Goal: Task Accomplishment & Management: Complete application form

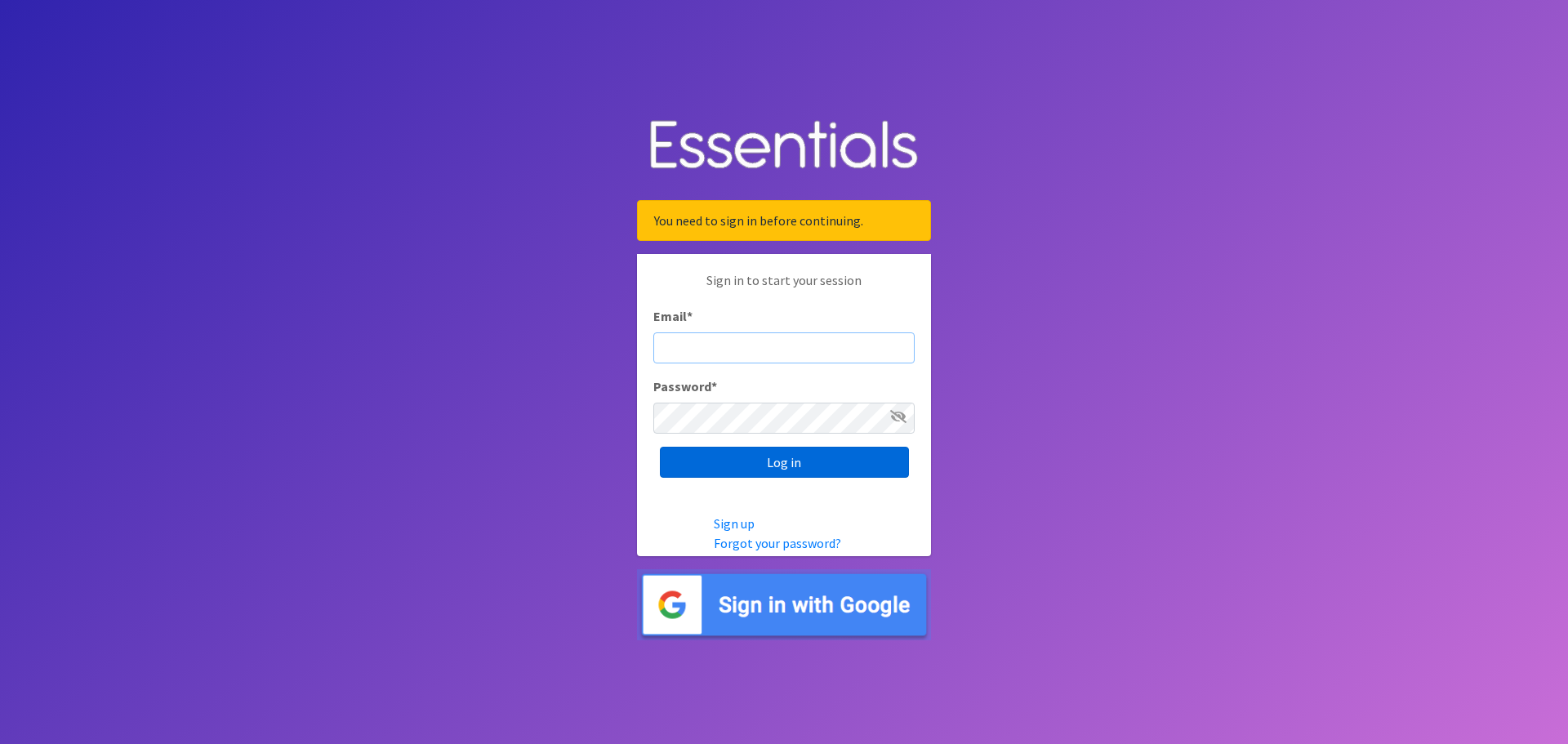
type input "dustin@lincolnhygienenetwork.org"
click at [764, 459] on input "Log in" at bounding box center [784, 462] width 249 height 31
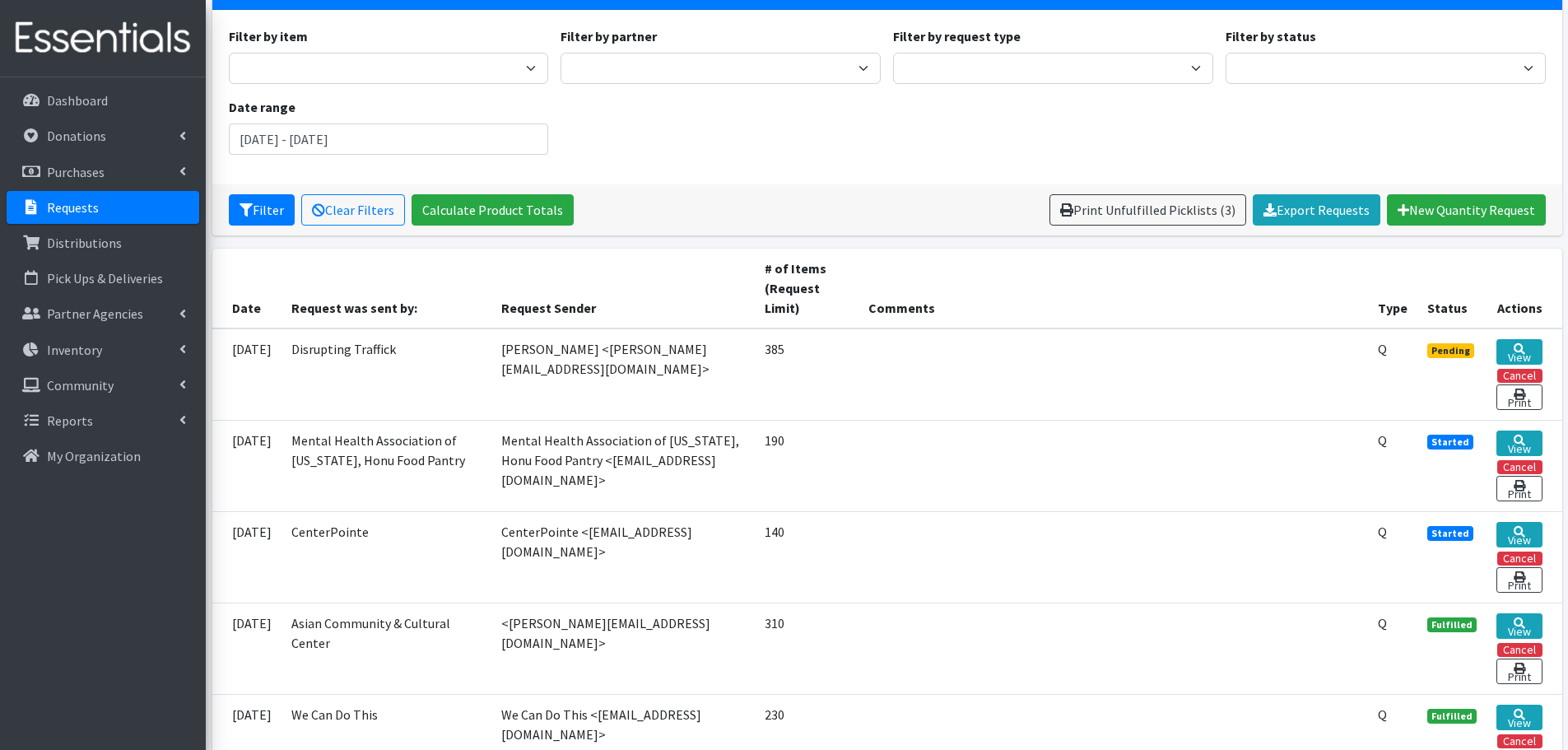
scroll to position [206, 0]
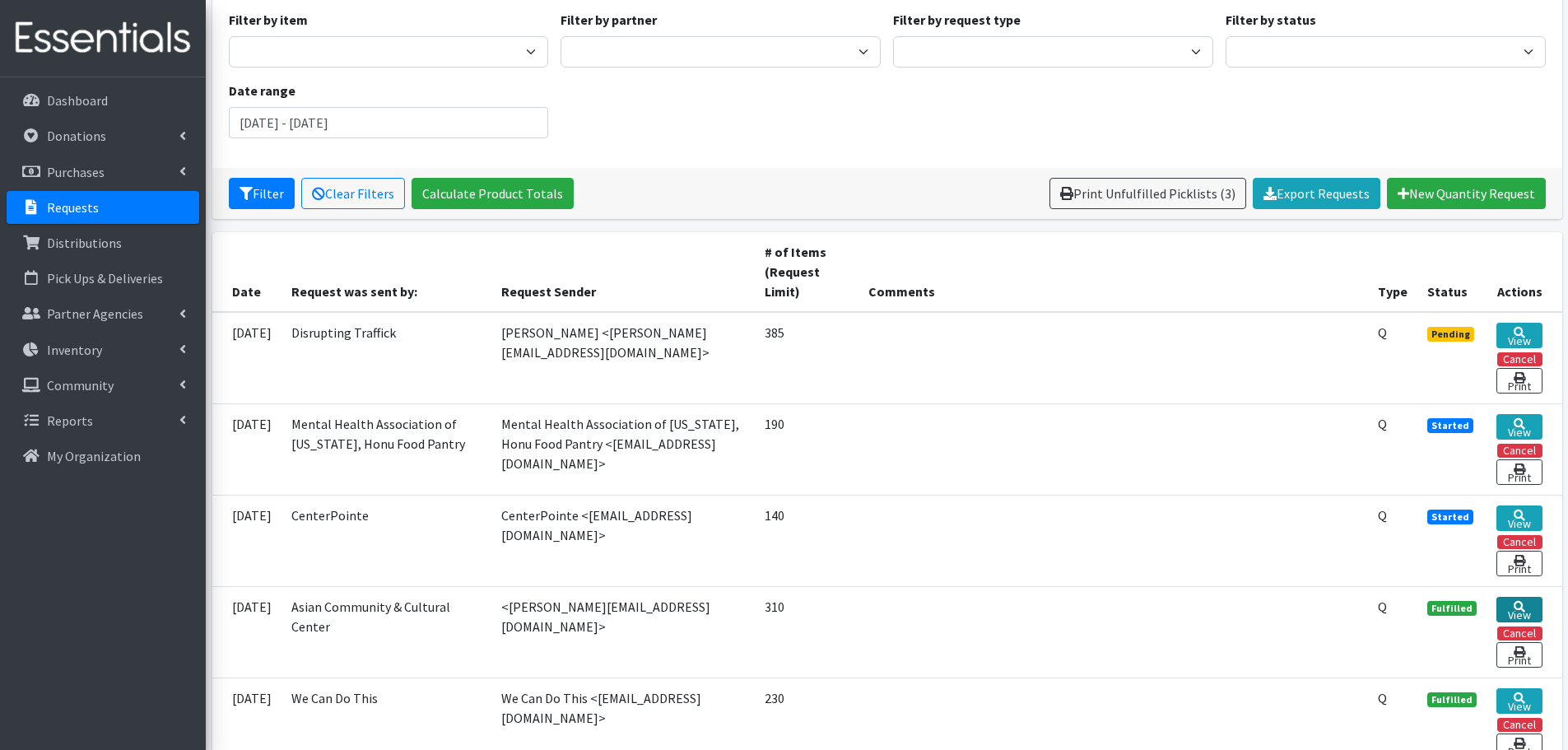
click at [1517, 610] on link "View" at bounding box center [1519, 609] width 47 height 26
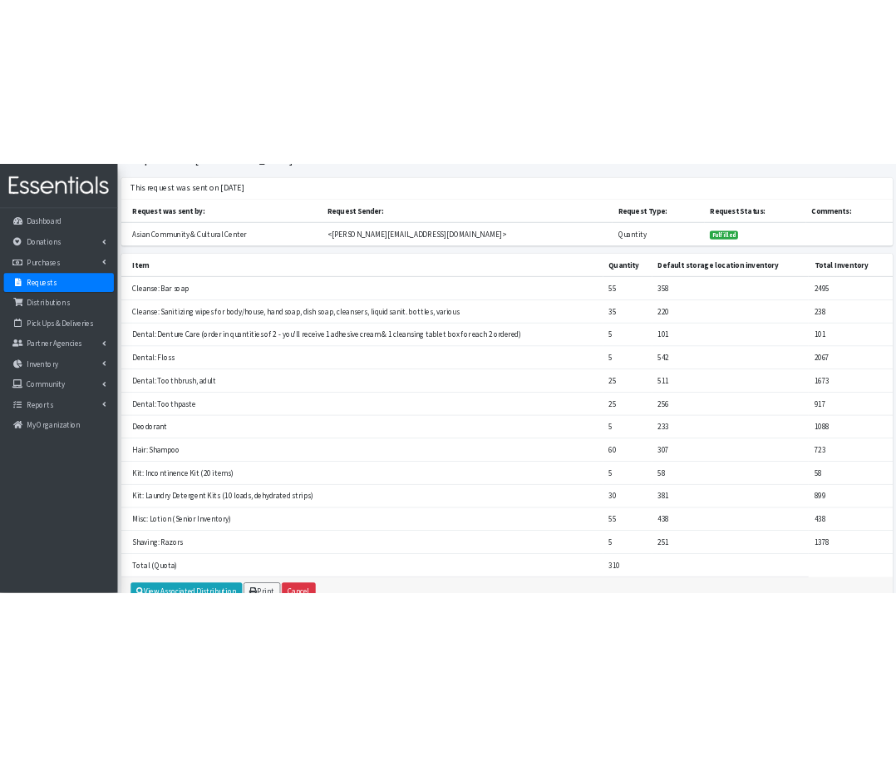
scroll to position [79, 0]
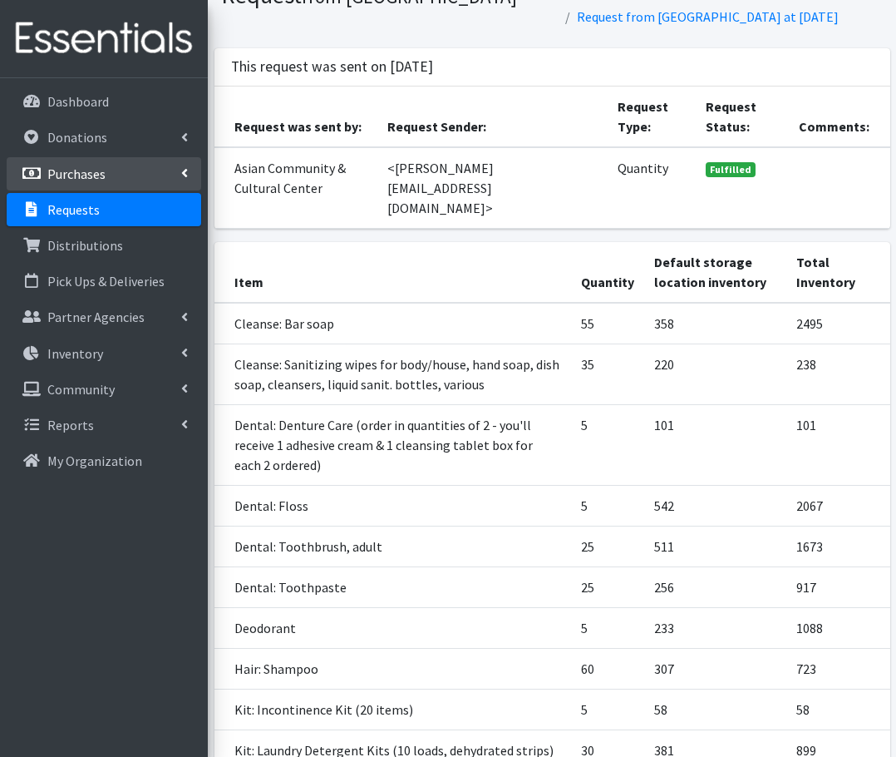
click at [84, 176] on p "Purchases" at bounding box center [76, 173] width 58 height 17
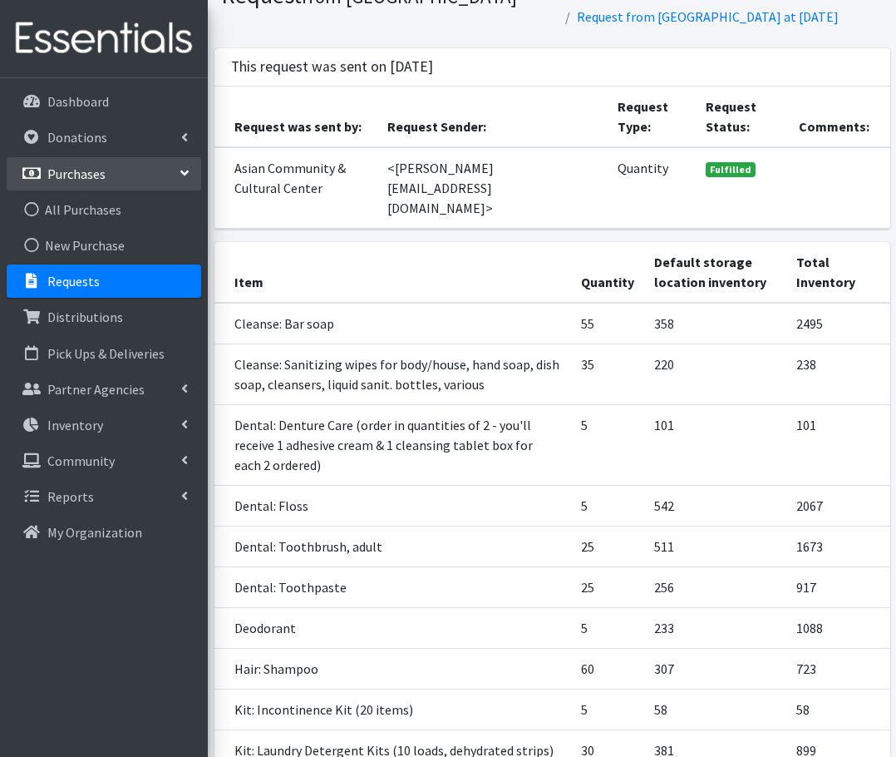
click at [84, 278] on p "Requests" at bounding box center [73, 281] width 52 height 17
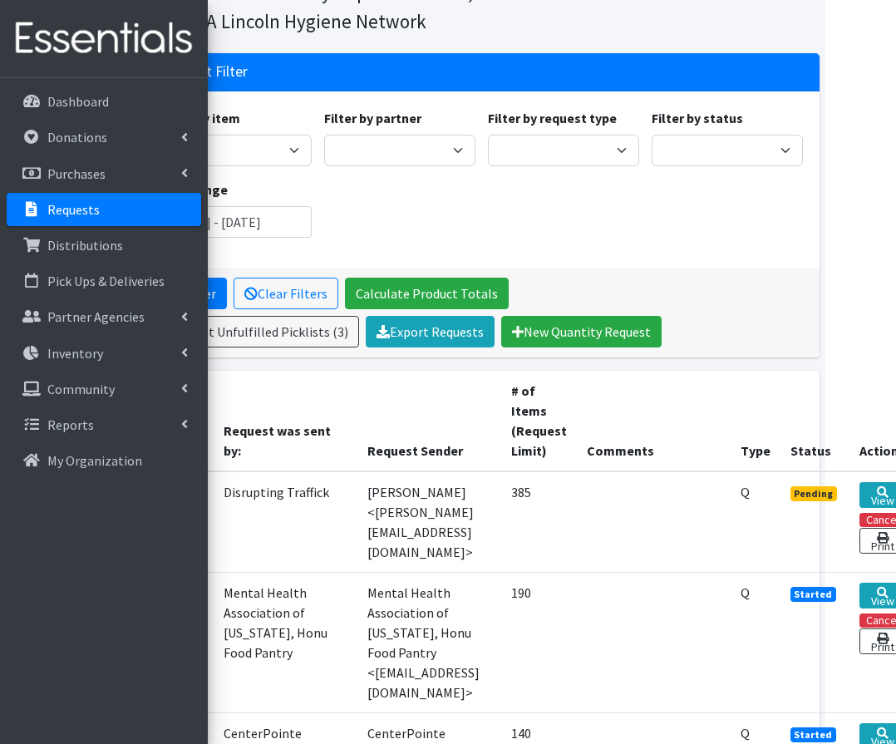
scroll to position [83, 89]
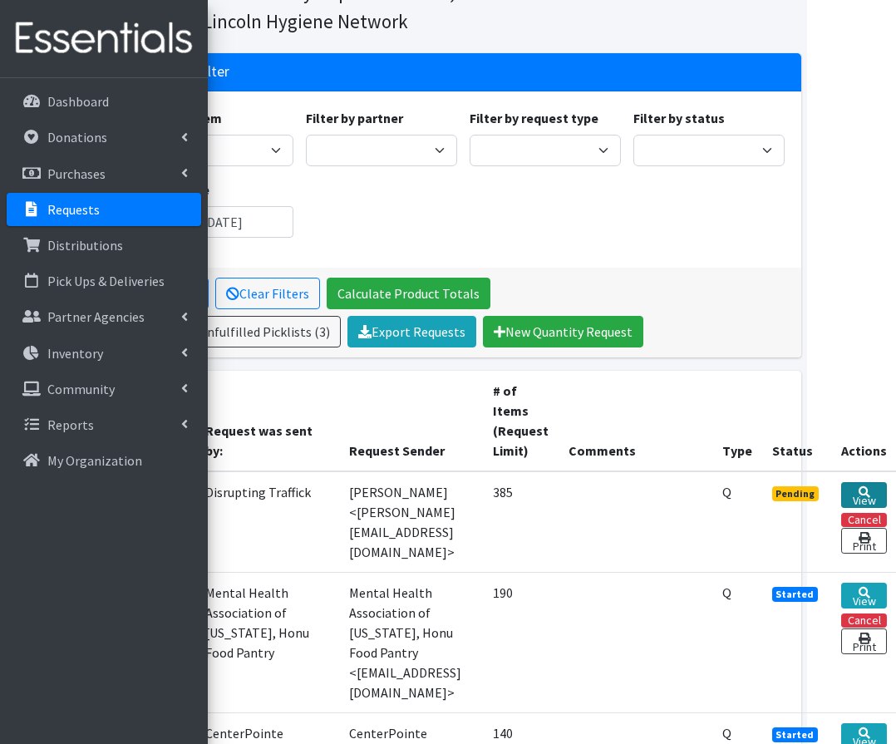
click at [855, 486] on link "View" at bounding box center [865, 495] width 46 height 26
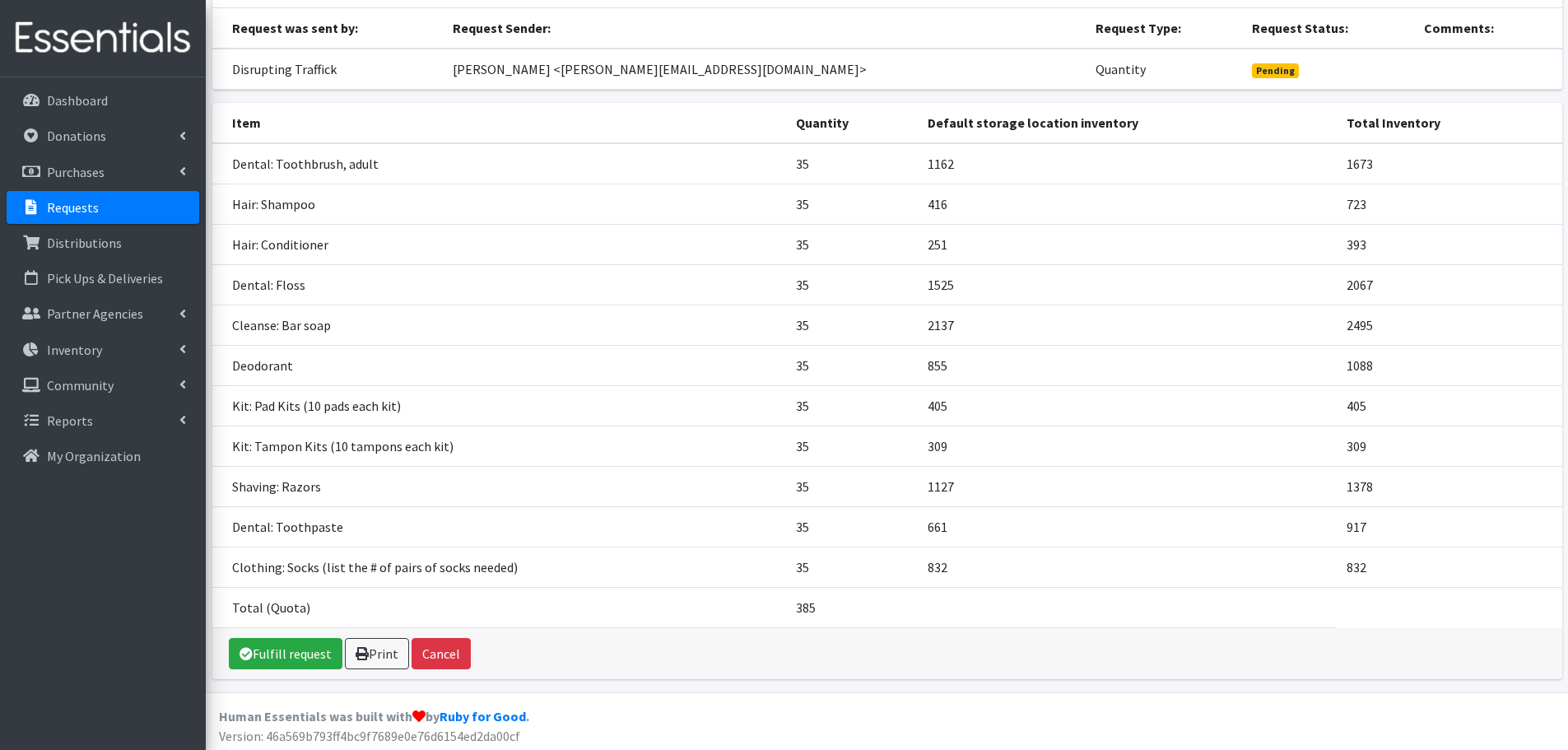
scroll to position [141, 0]
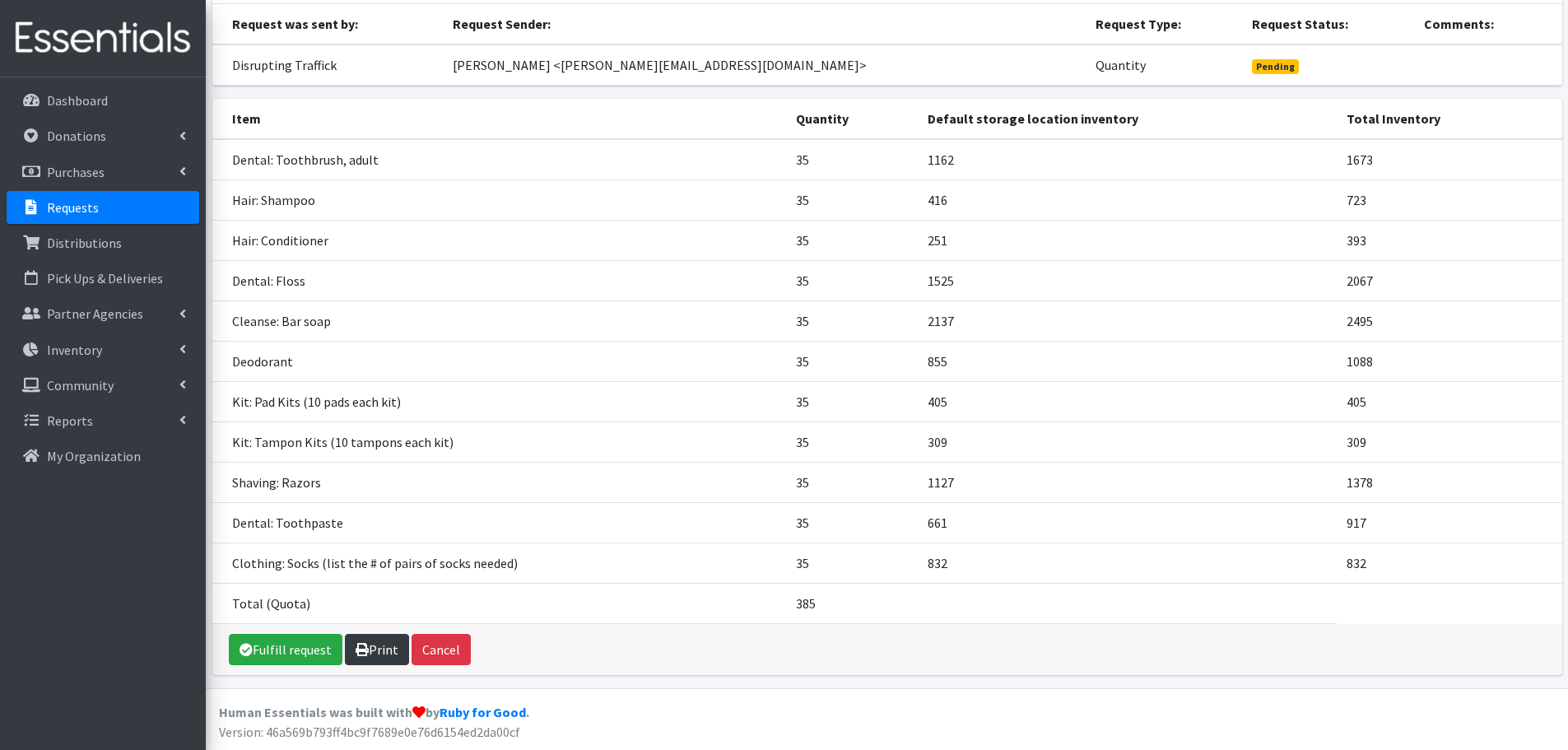
click at [378, 651] on link "Print" at bounding box center [376, 649] width 64 height 32
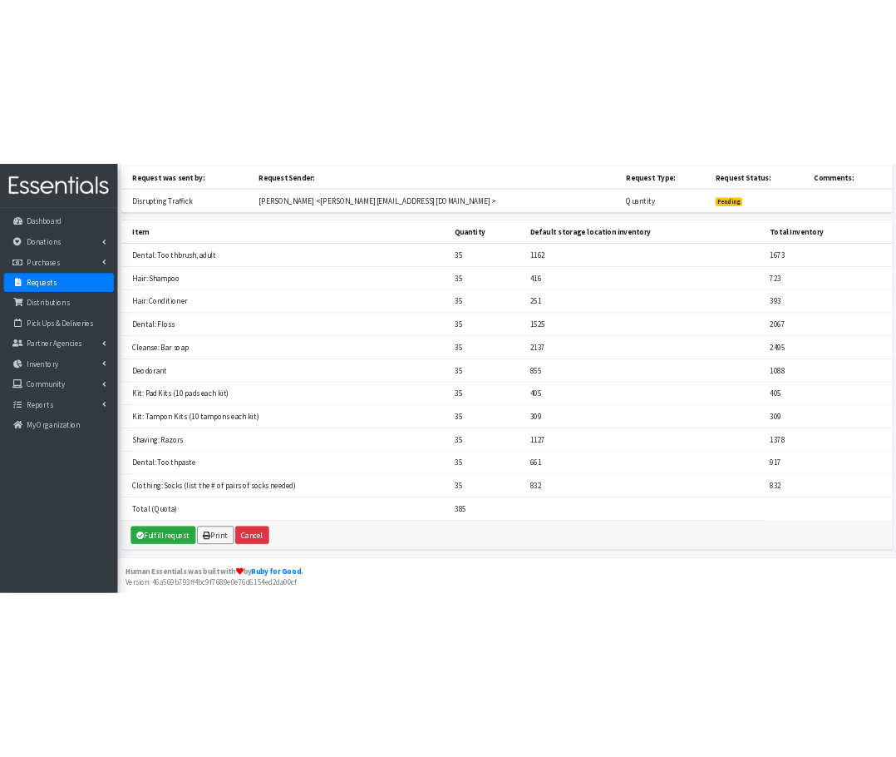
scroll to position [161, 0]
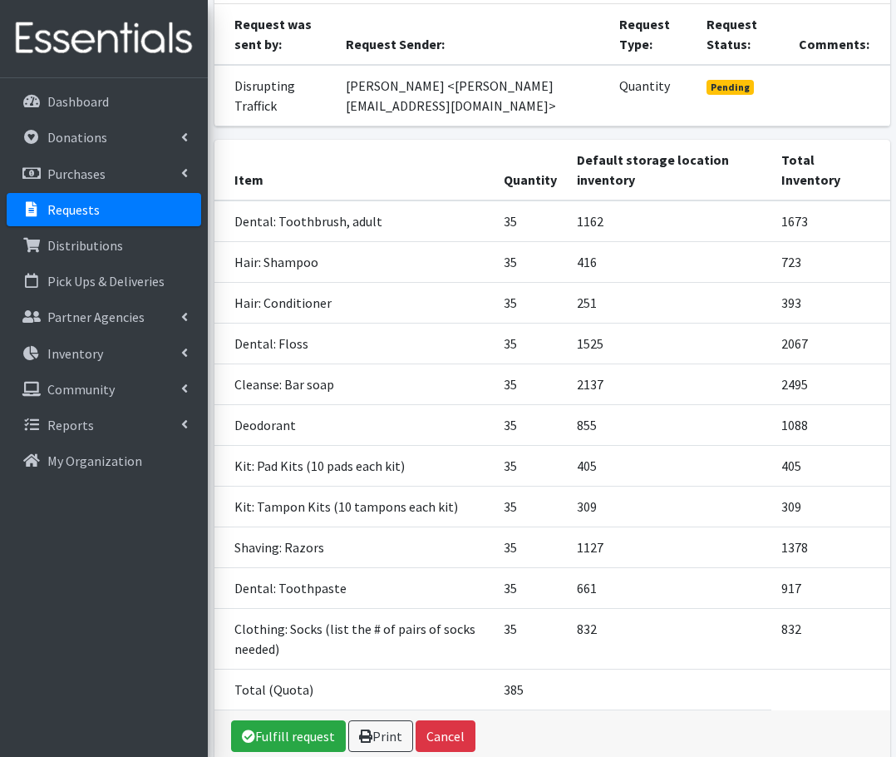
click at [603, 748] on div "Fulfill request Print Cancel" at bounding box center [553, 736] width 676 height 52
click at [291, 726] on link "Fulfill request" at bounding box center [288, 736] width 115 height 32
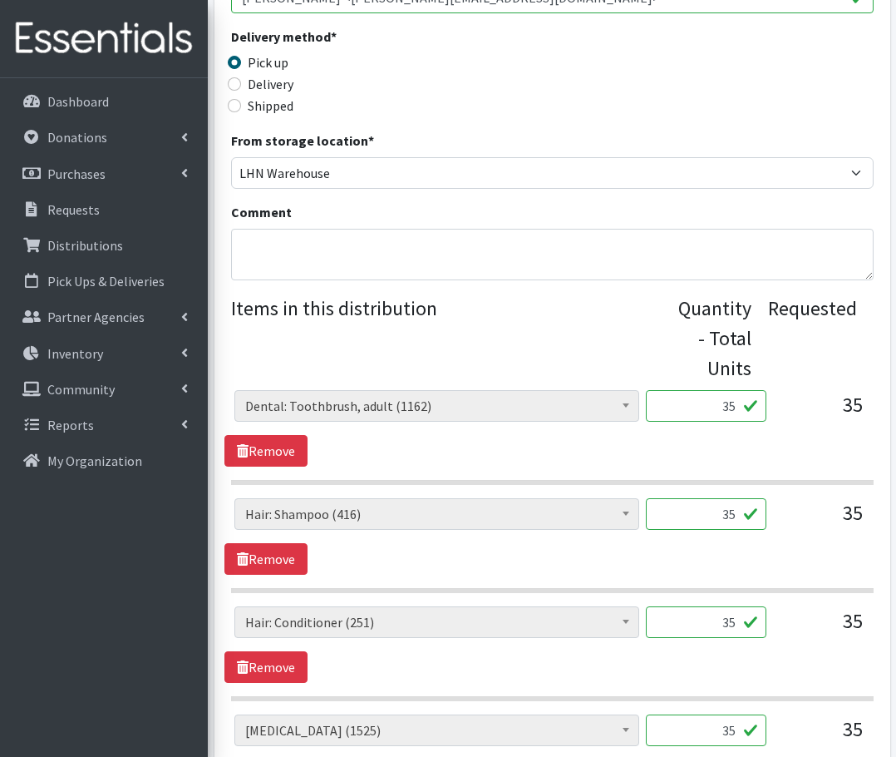
scroll to position [499, 0]
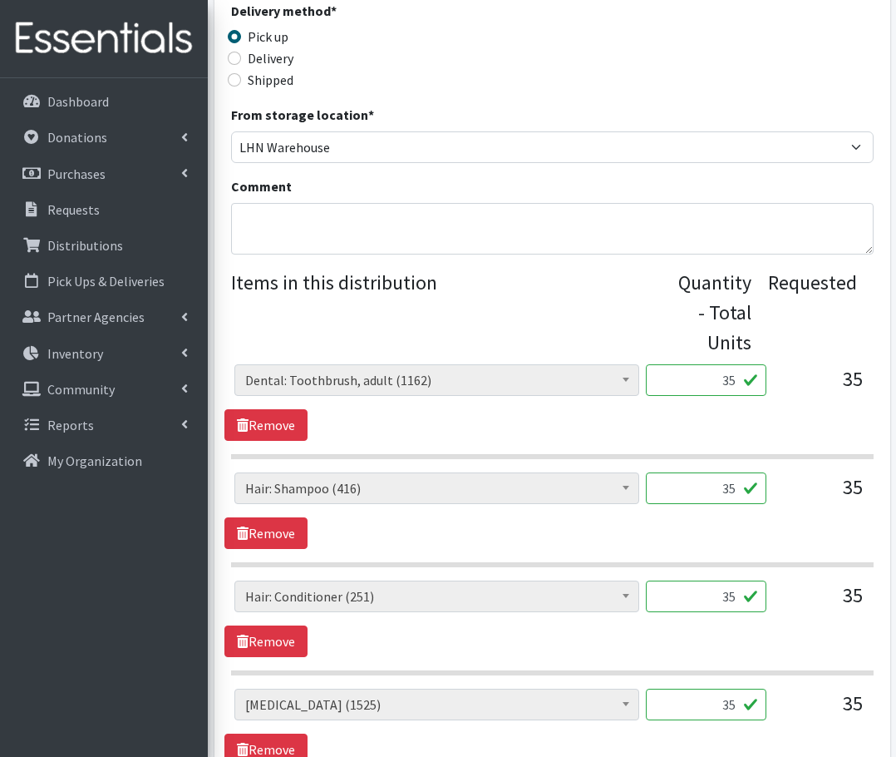
click at [734, 386] on input "35" at bounding box center [706, 380] width 121 height 32
type input "7"
click at [722, 483] on input "35" at bounding box center [706, 488] width 121 height 32
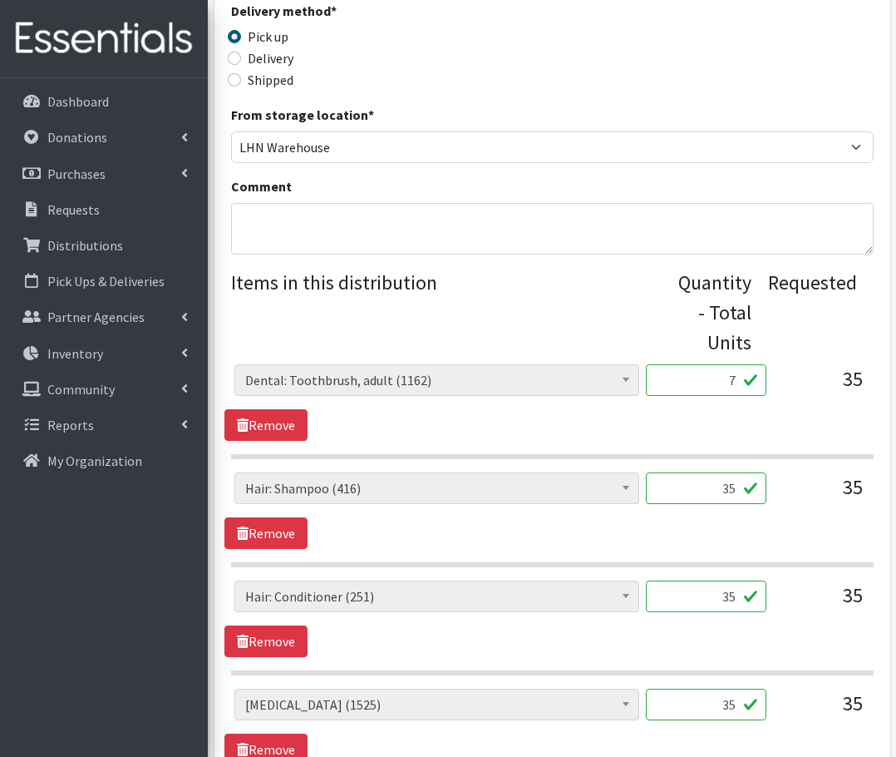
click at [722, 483] on input "35" at bounding box center [706, 488] width 121 height 32
type input "14"
click at [738, 595] on input "35" at bounding box center [706, 596] width 121 height 32
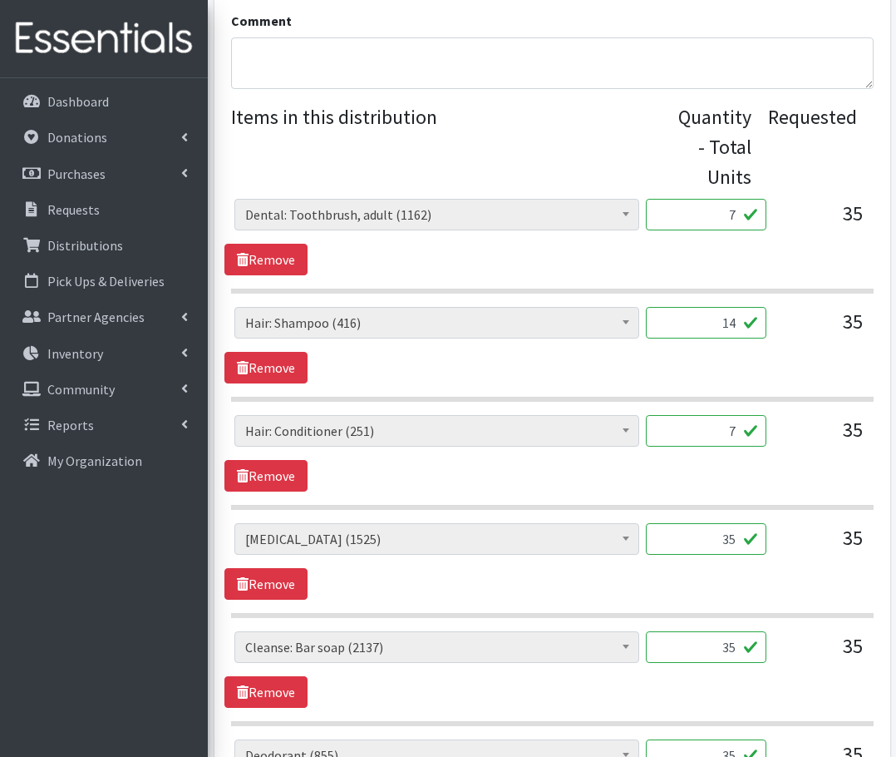
scroll to position [665, 0]
type input "7"
click at [738, 544] on input "35" at bounding box center [706, 538] width 121 height 32
click at [737, 544] on input "35" at bounding box center [706, 538] width 121 height 32
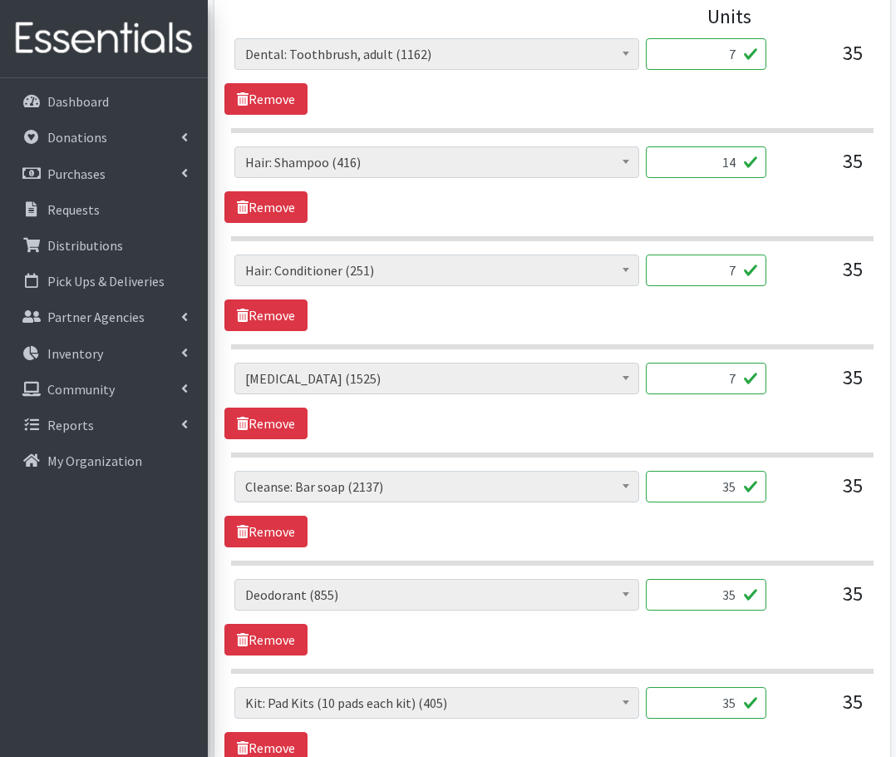
scroll to position [832, 0]
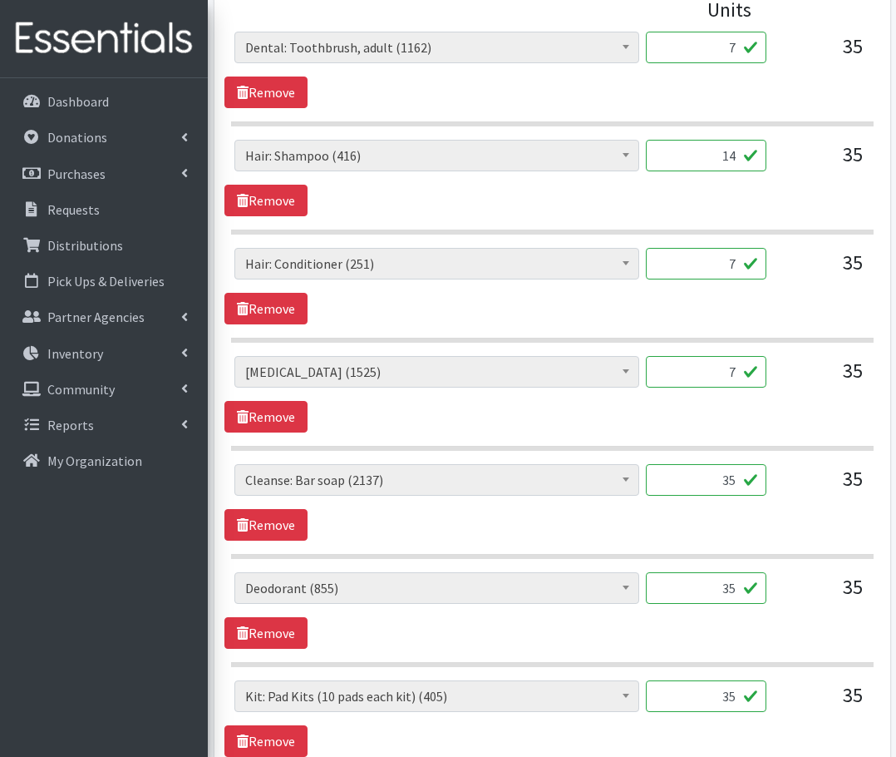
type input "7"
click at [736, 482] on input "35" at bounding box center [706, 480] width 121 height 32
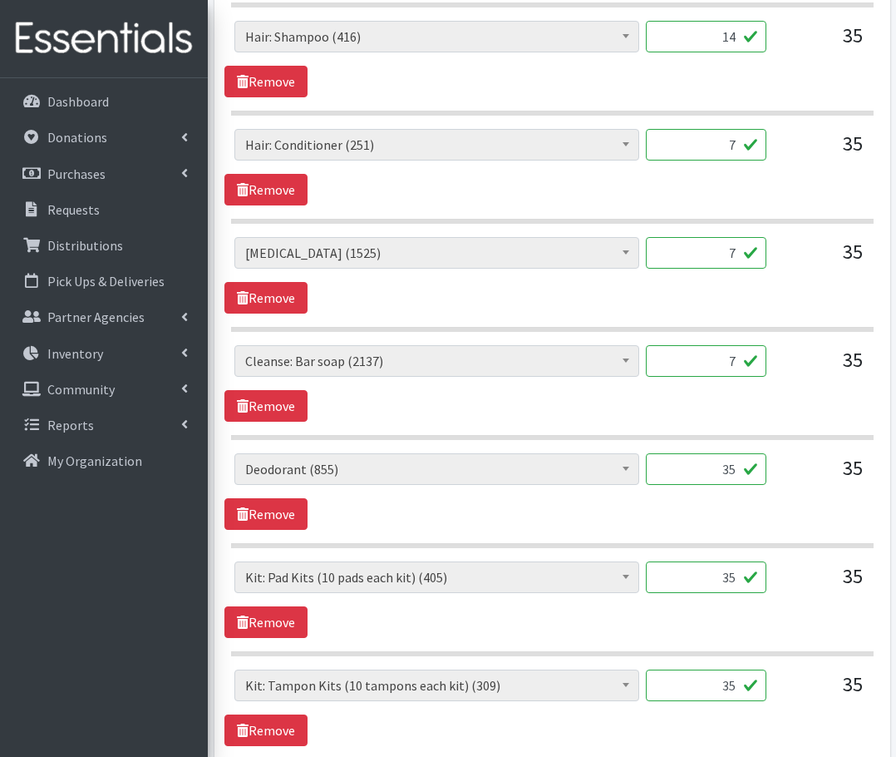
scroll to position [956, 0]
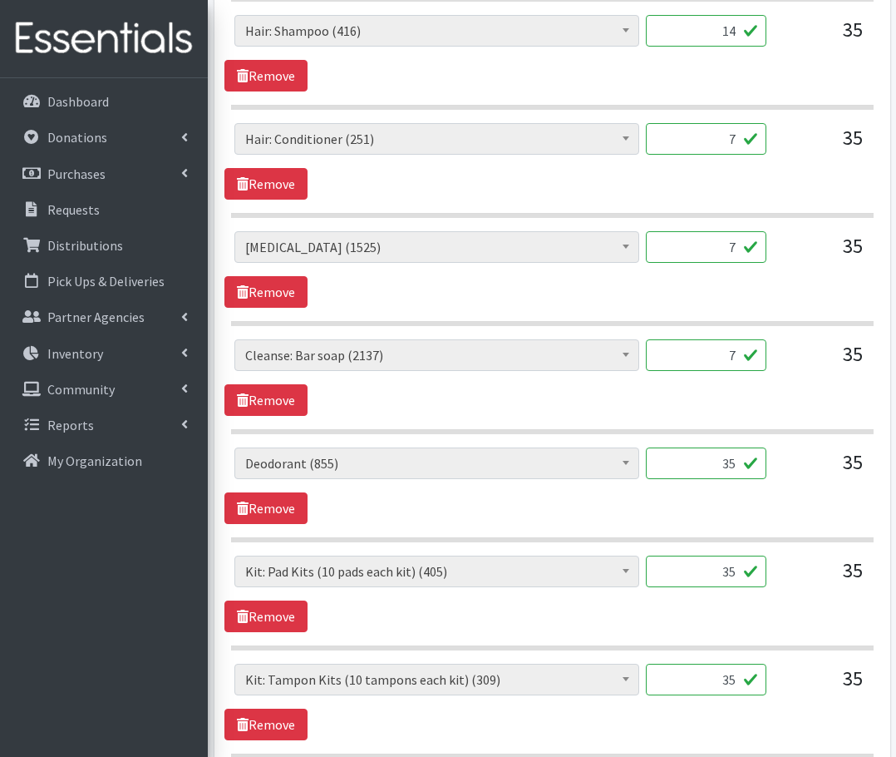
type input "7"
click at [721, 464] on input "35" at bounding box center [706, 463] width 121 height 32
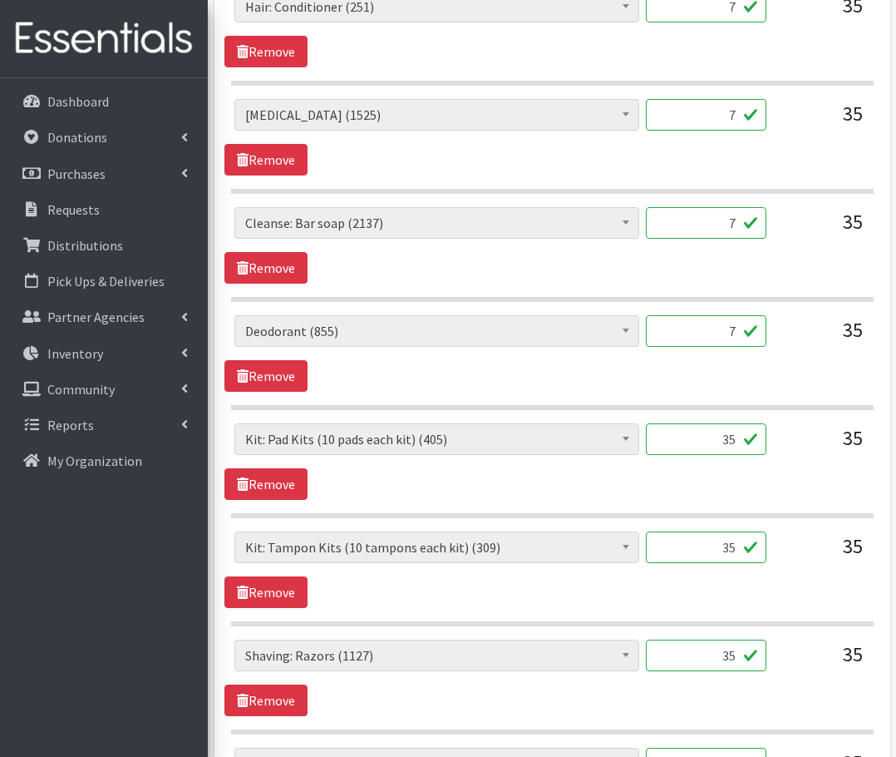
scroll to position [1102, 0]
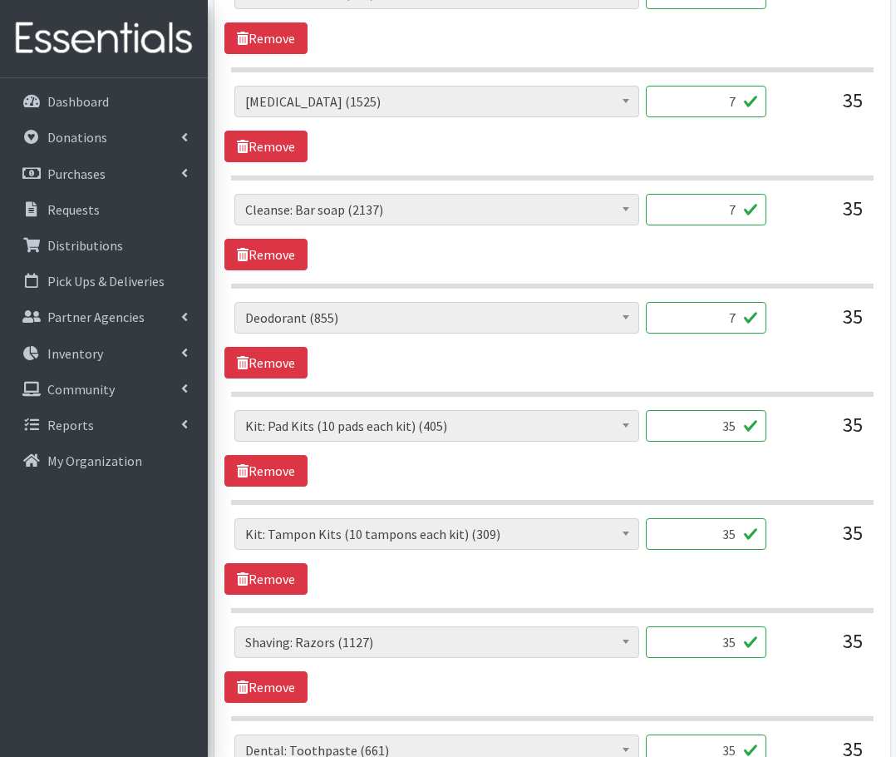
type input "7"
click at [725, 425] on input "35" at bounding box center [706, 426] width 121 height 32
type input "22"
click at [732, 529] on input "35" at bounding box center [706, 534] width 121 height 32
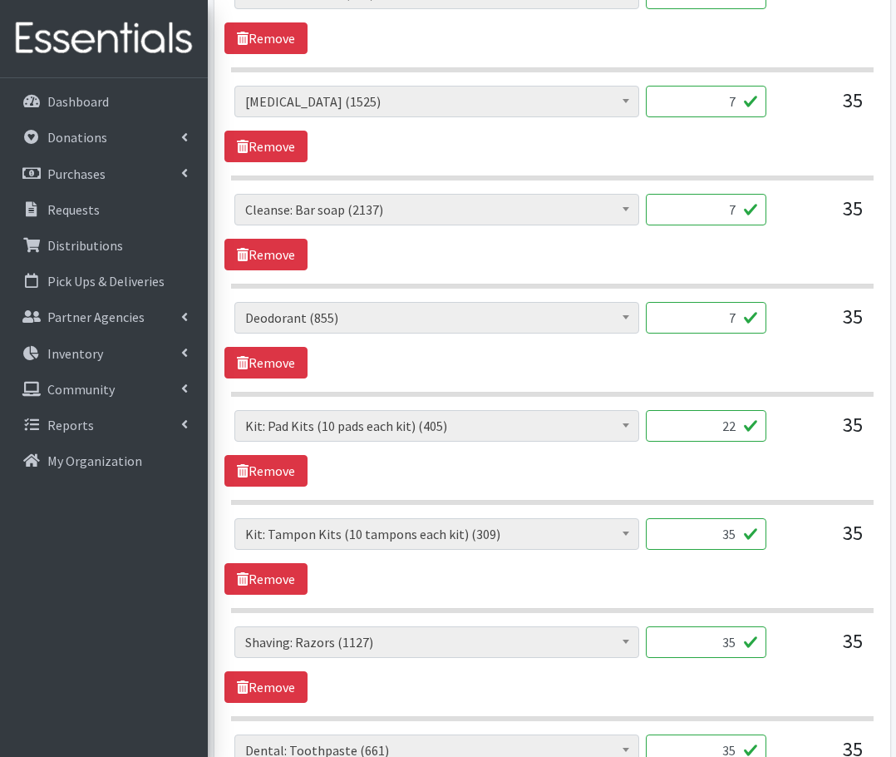
click at [732, 529] on input "35" at bounding box center [706, 534] width 121 height 32
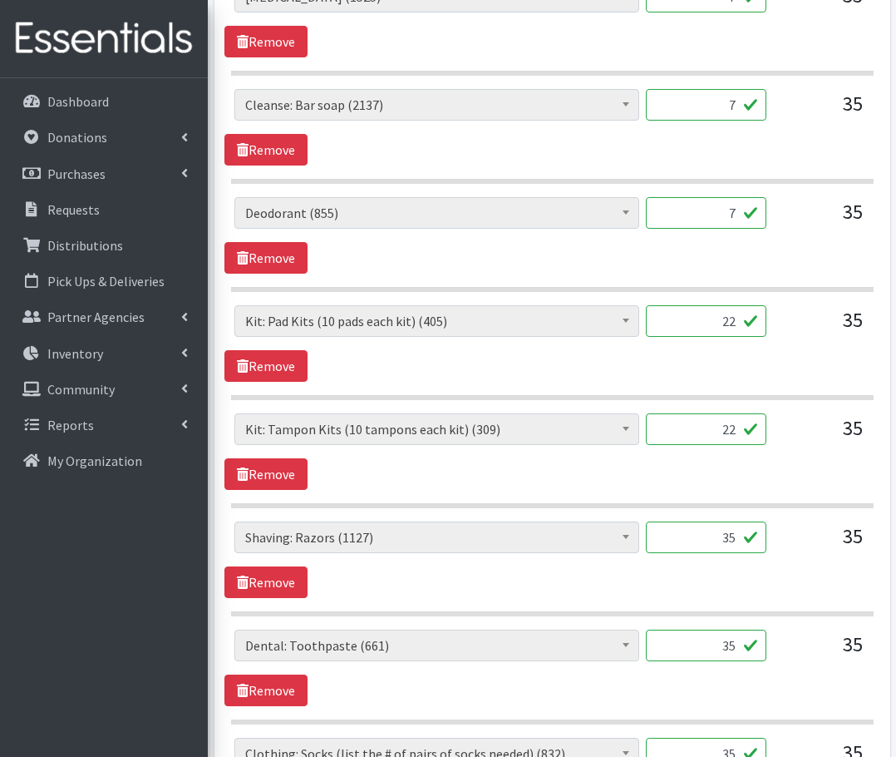
scroll to position [1227, 0]
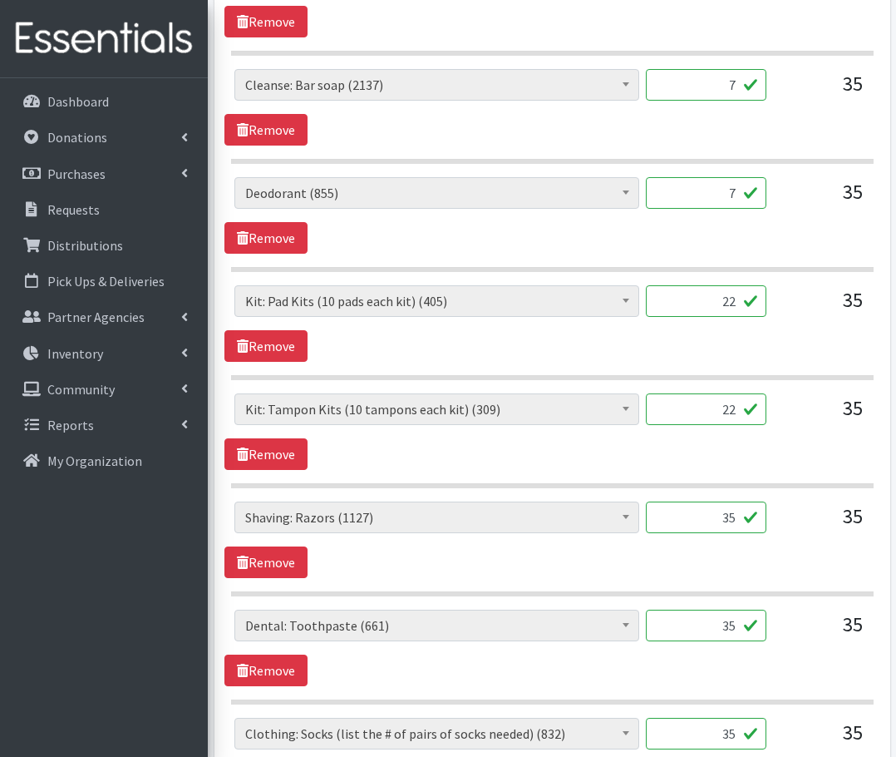
type input "22"
click at [732, 529] on input "35" at bounding box center [706, 517] width 121 height 32
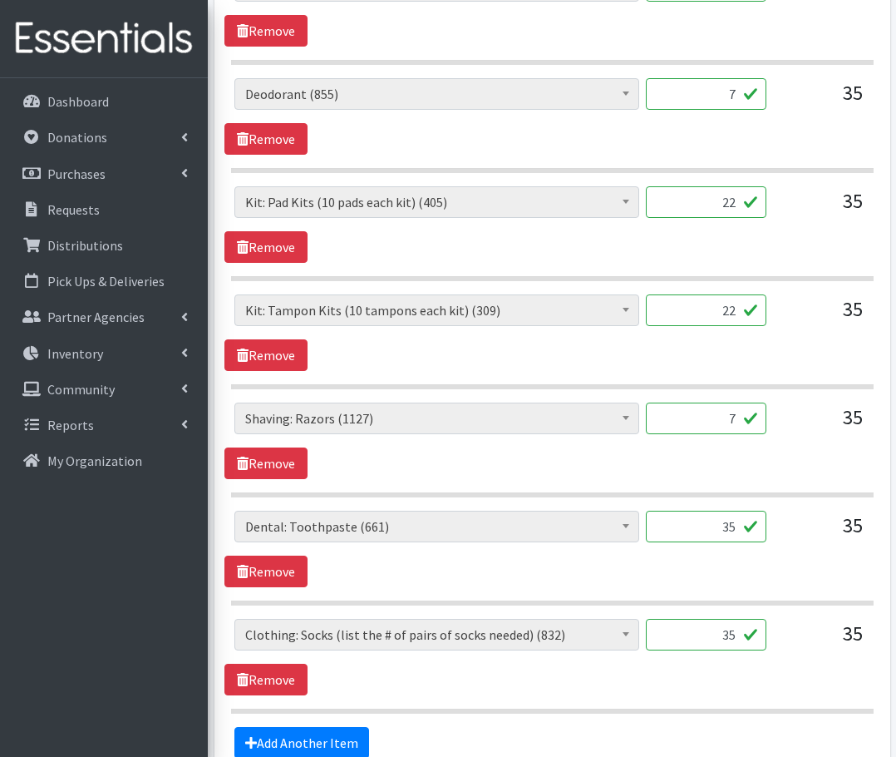
scroll to position [1330, 0]
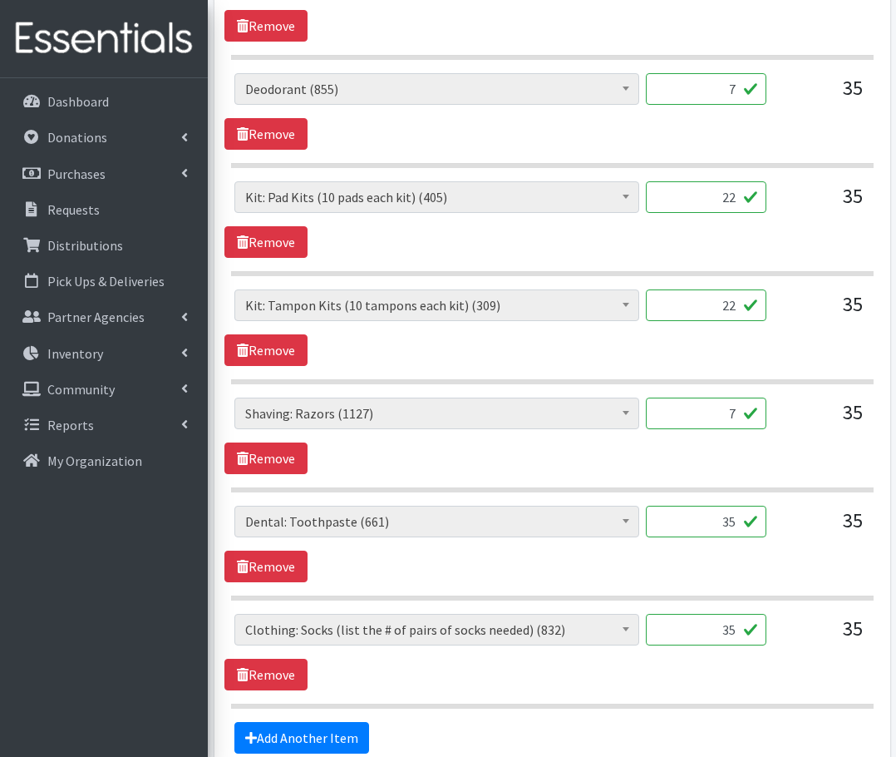
type input "7"
click at [723, 521] on input "35" at bounding box center [706, 522] width 121 height 32
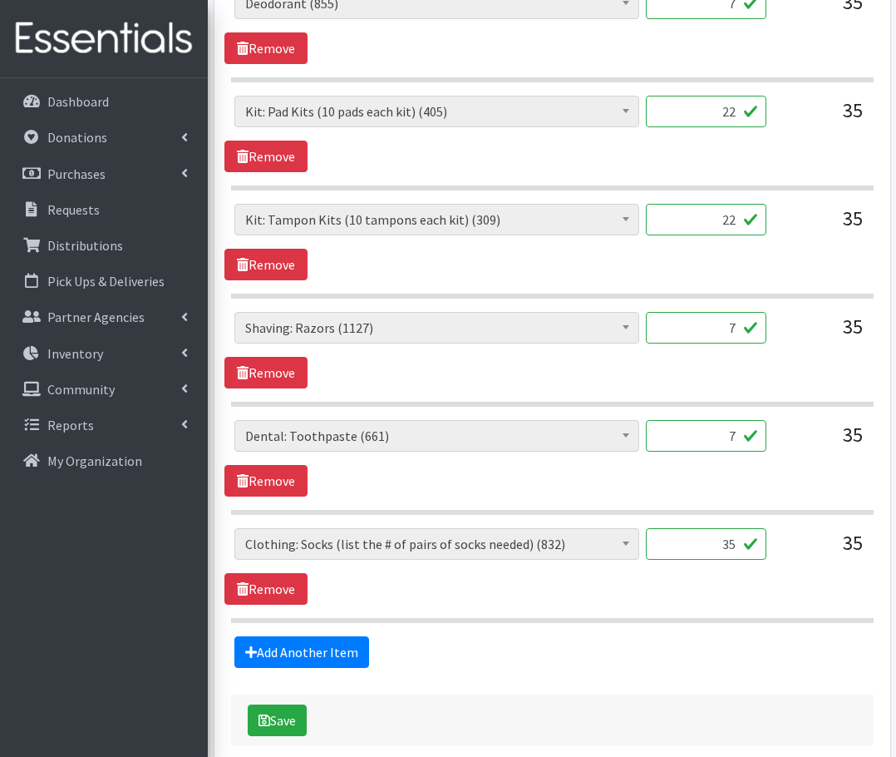
scroll to position [1476, 0]
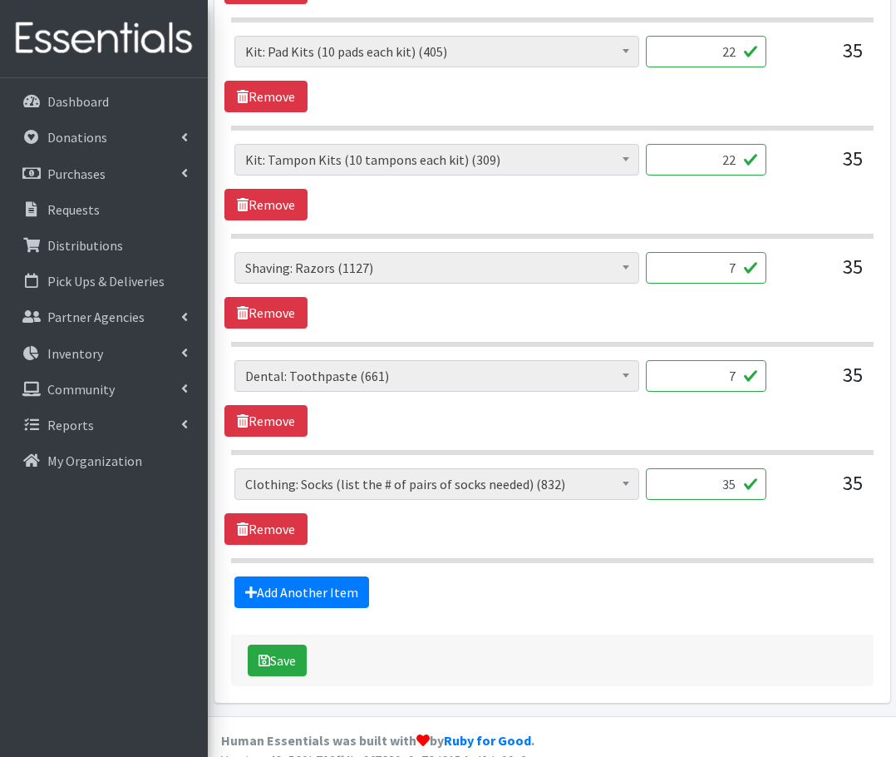
type input "7"
click at [726, 487] on input "35" at bounding box center [706, 484] width 121 height 32
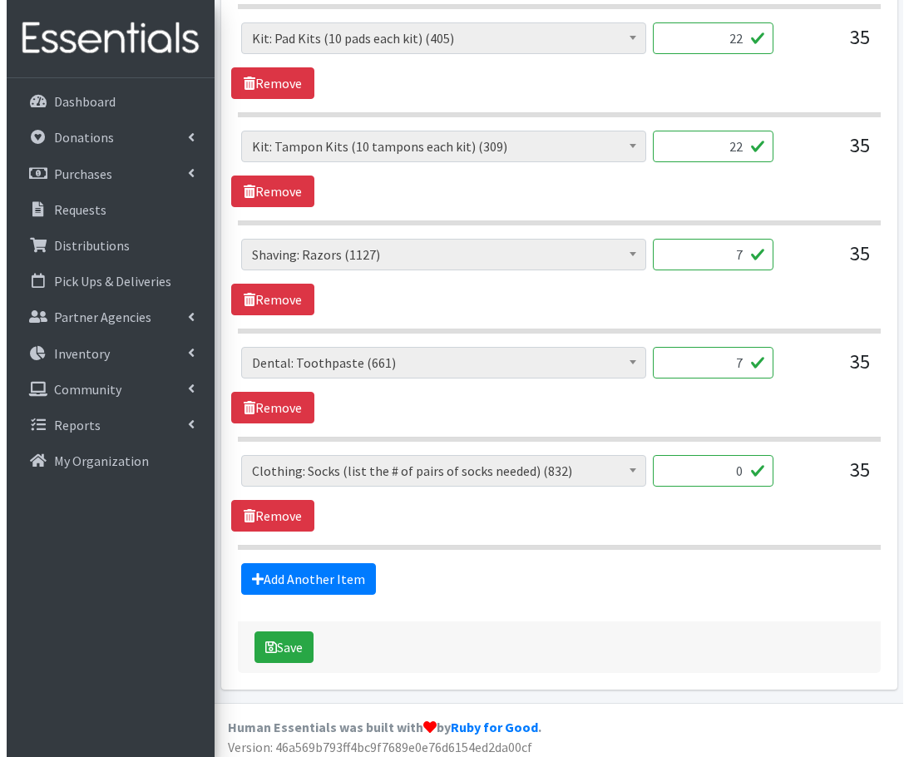
scroll to position [1498, 0]
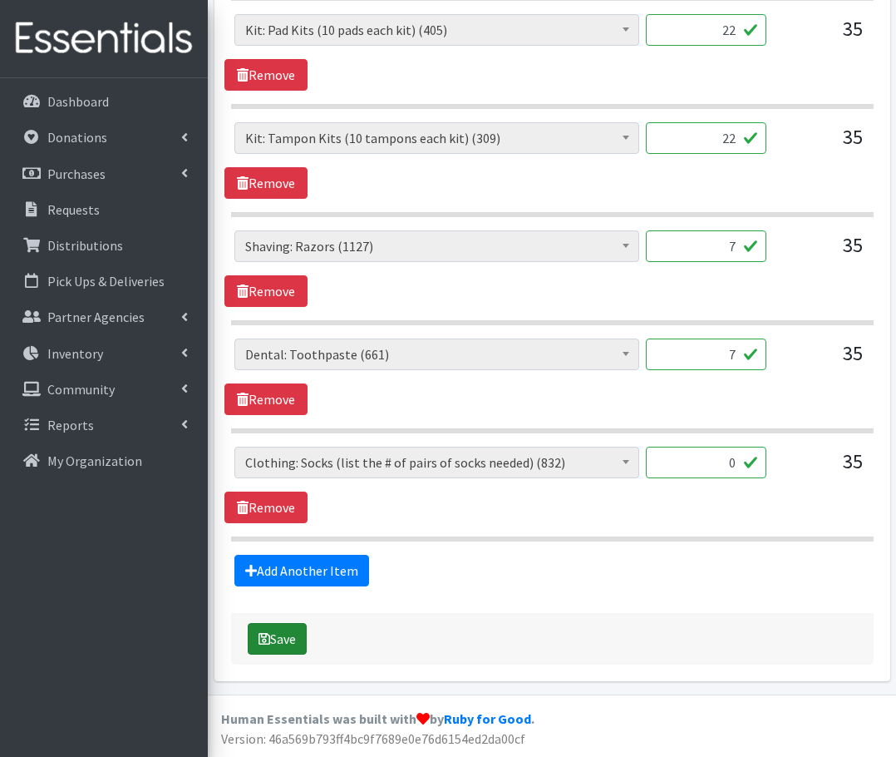
type input "0"
click at [291, 632] on button "Save" at bounding box center [277, 639] width 59 height 32
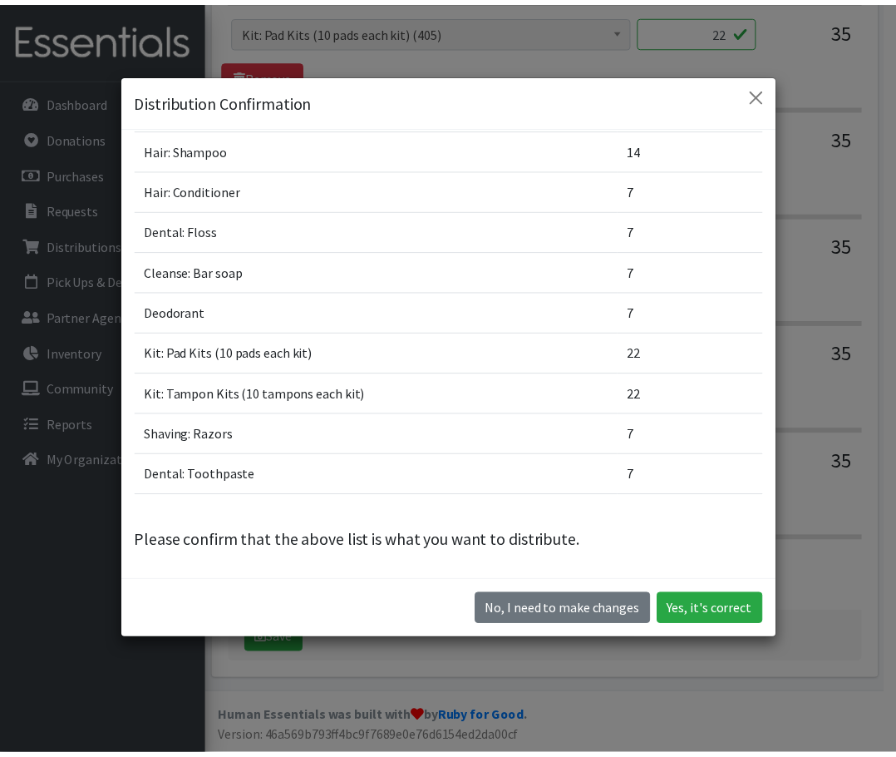
scroll to position [47, 0]
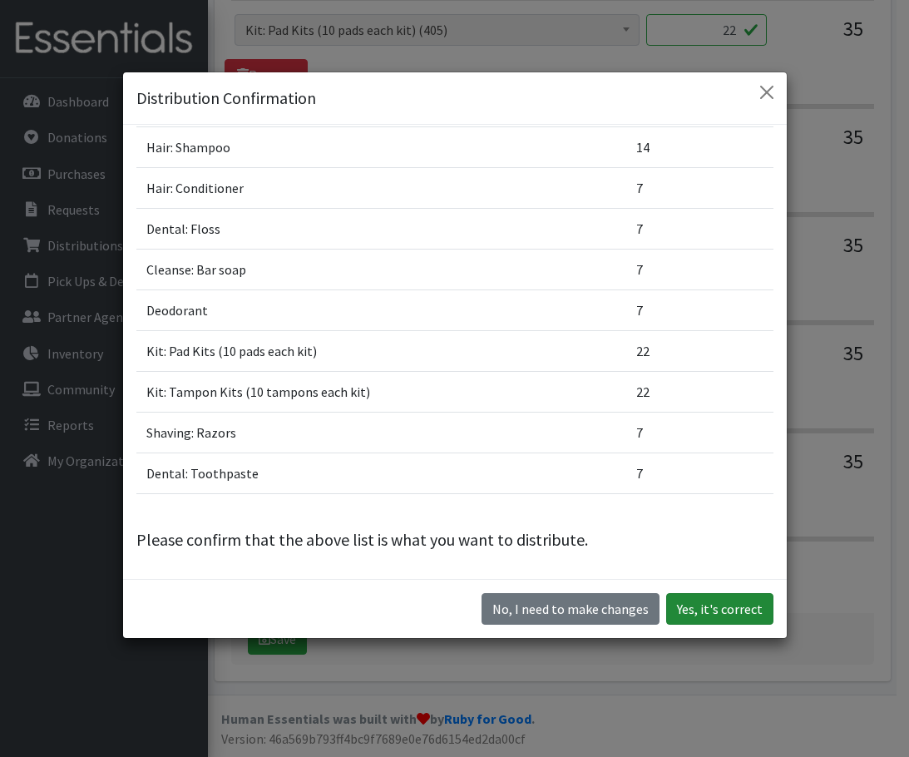
click at [718, 598] on button "Yes, it's correct" at bounding box center [719, 609] width 107 height 32
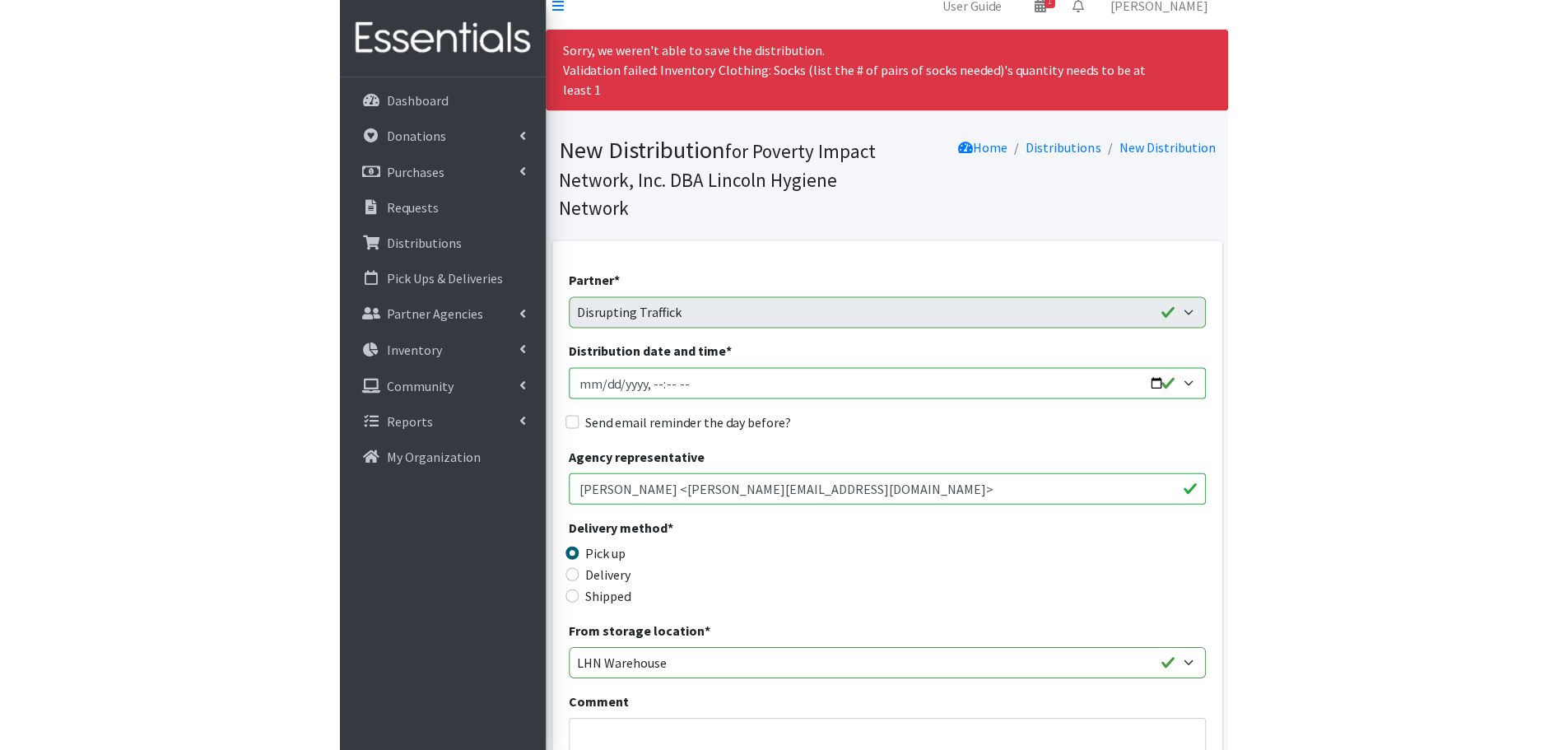
scroll to position [0, 0]
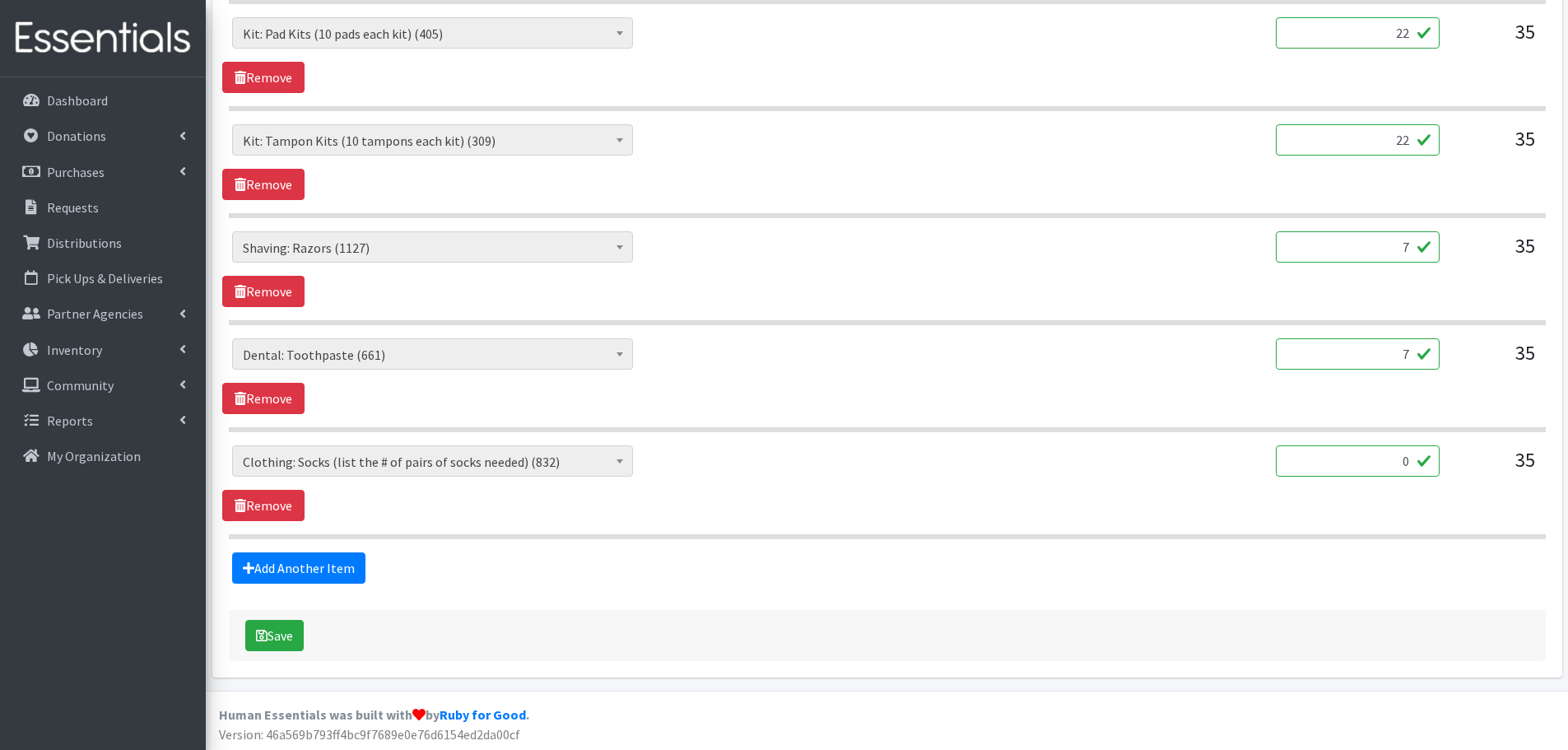
click at [275, 487] on span "Cleanse: Bar soap (2137) Cleanse: Laundry Detergent (store-packaged) (30) Clean…" at bounding box center [750, 467] width 1037 height 45
click at [263, 495] on link "Remove" at bounding box center [263, 506] width 82 height 32
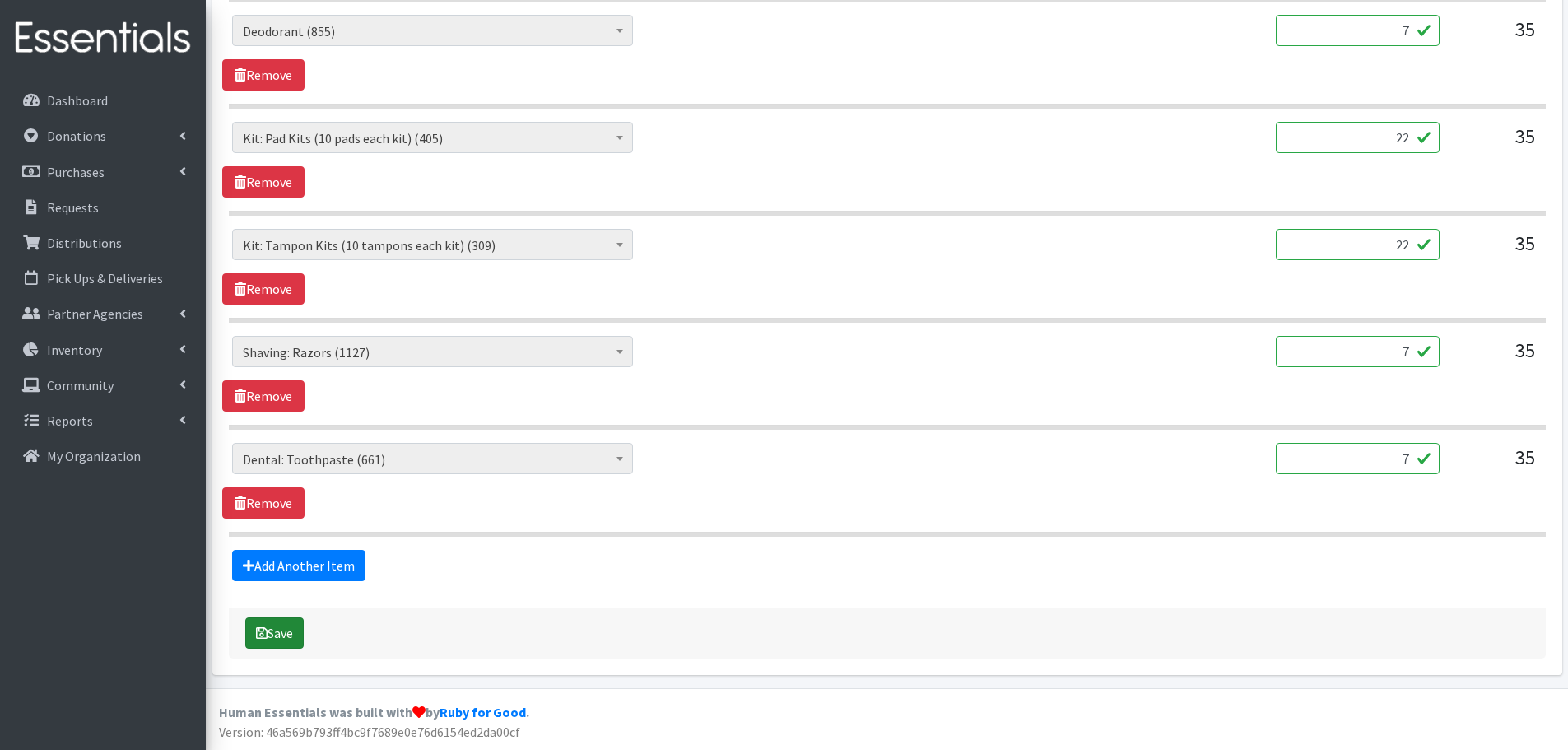
click at [283, 631] on button "Save" at bounding box center [274, 633] width 58 height 32
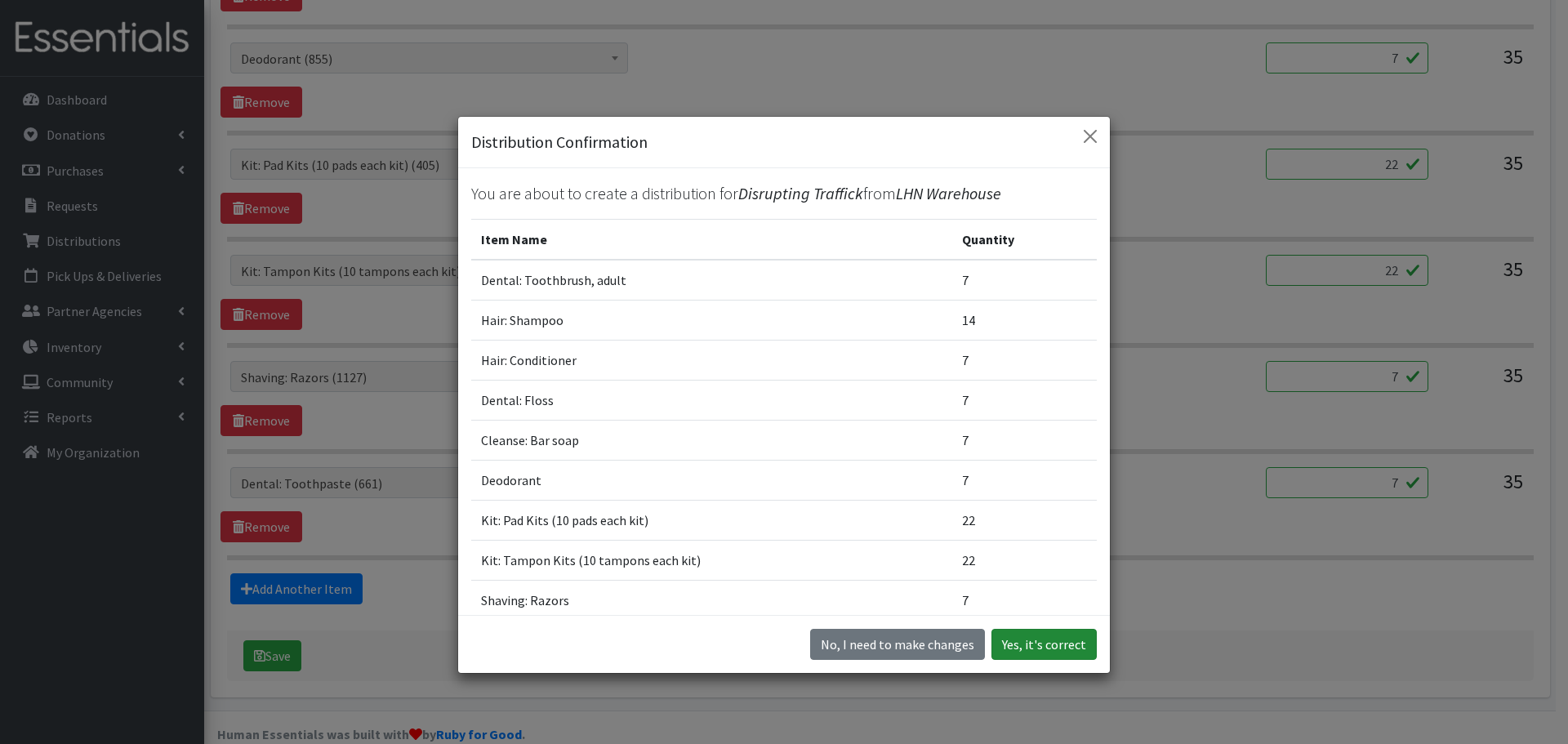
click at [880, 640] on button "Yes, it's correct" at bounding box center [1043, 644] width 105 height 31
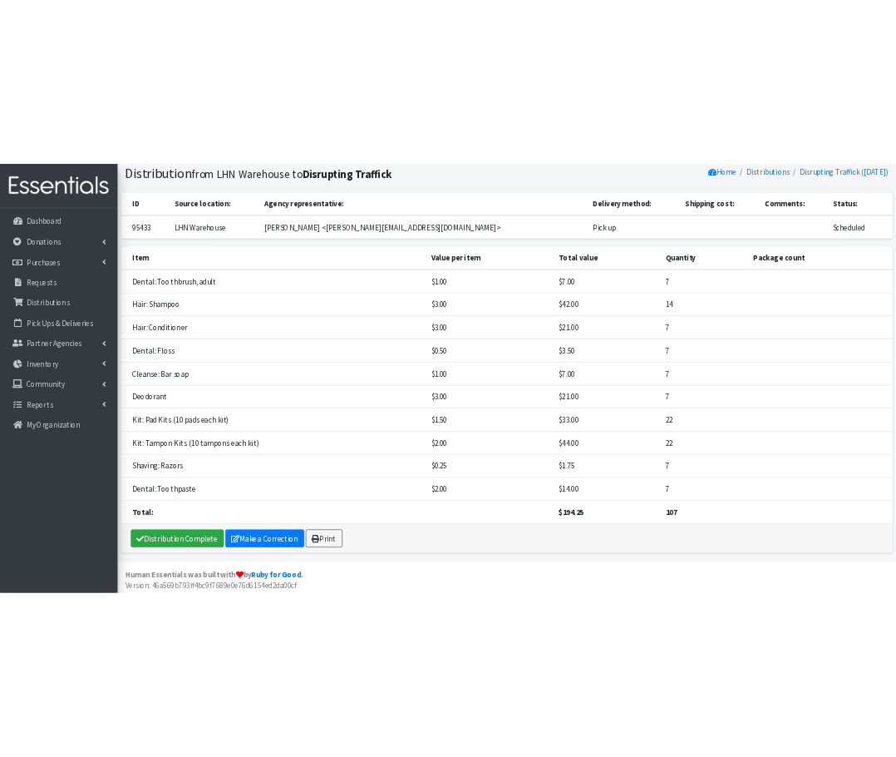
scroll to position [173, 0]
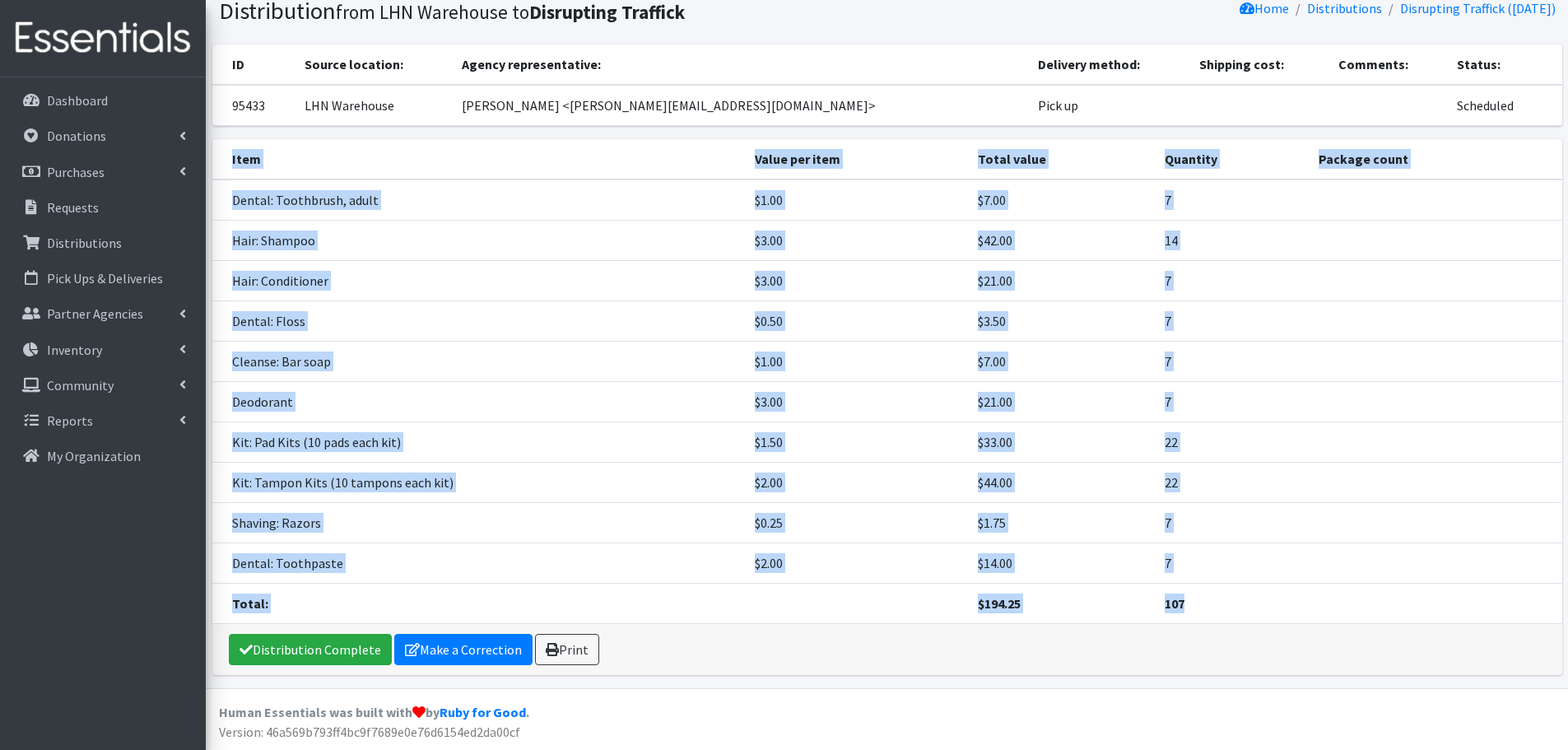
drag, startPoint x: 225, startPoint y: 178, endPoint x: 1219, endPoint y: 586, distance: 1074.5
click at [887, 586] on table "Item Value per item Total value Quantity Package count Dental: Toothbrush, adul…" at bounding box center [888, 382] width 1350 height 485
copy table "Item Value per item Total value Quantity Package count Dental: Toothbrush, adul…"
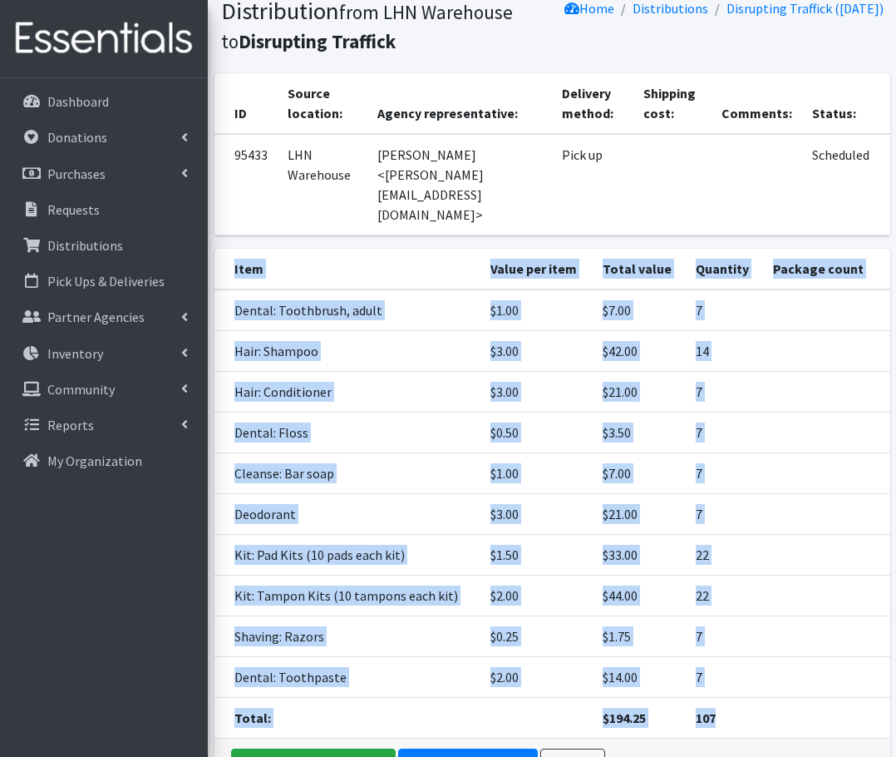
click at [452, 289] on td "Dental: Toothbrush, adult" at bounding box center [348, 310] width 267 height 42
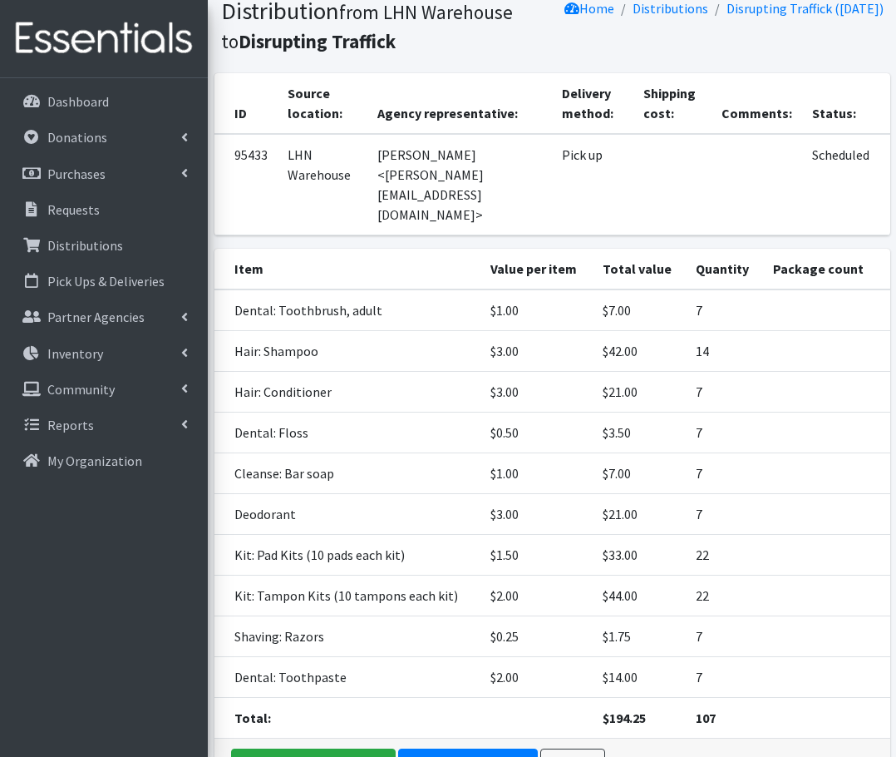
click at [433, 494] on td "Deodorant" at bounding box center [348, 514] width 267 height 41
click at [184, 353] on icon at bounding box center [184, 352] width 7 height 13
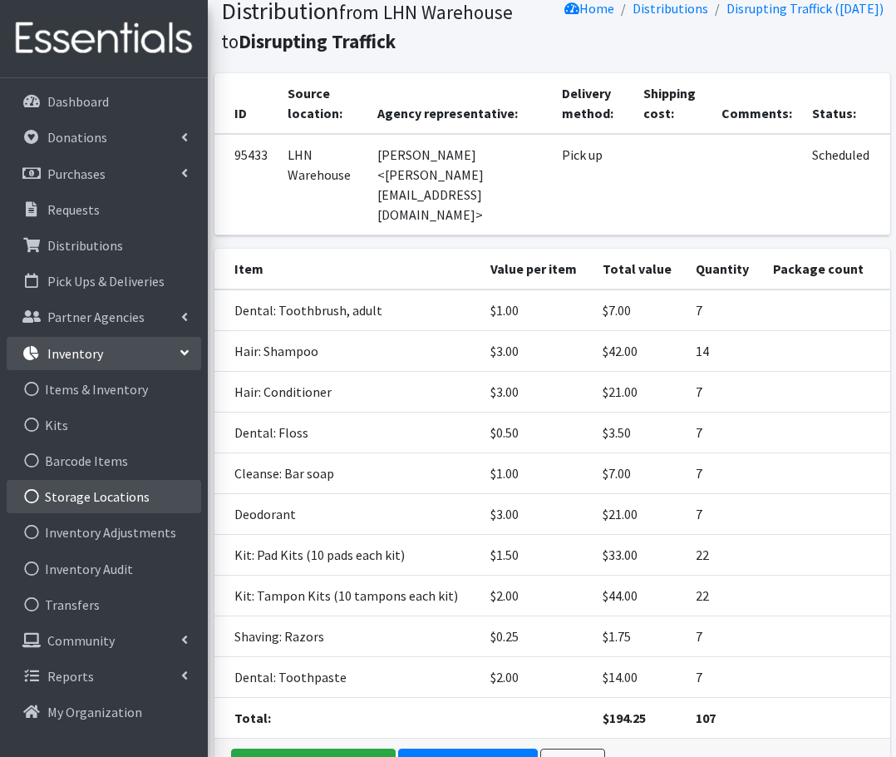
click at [83, 494] on link "Storage Locations" at bounding box center [104, 496] width 195 height 33
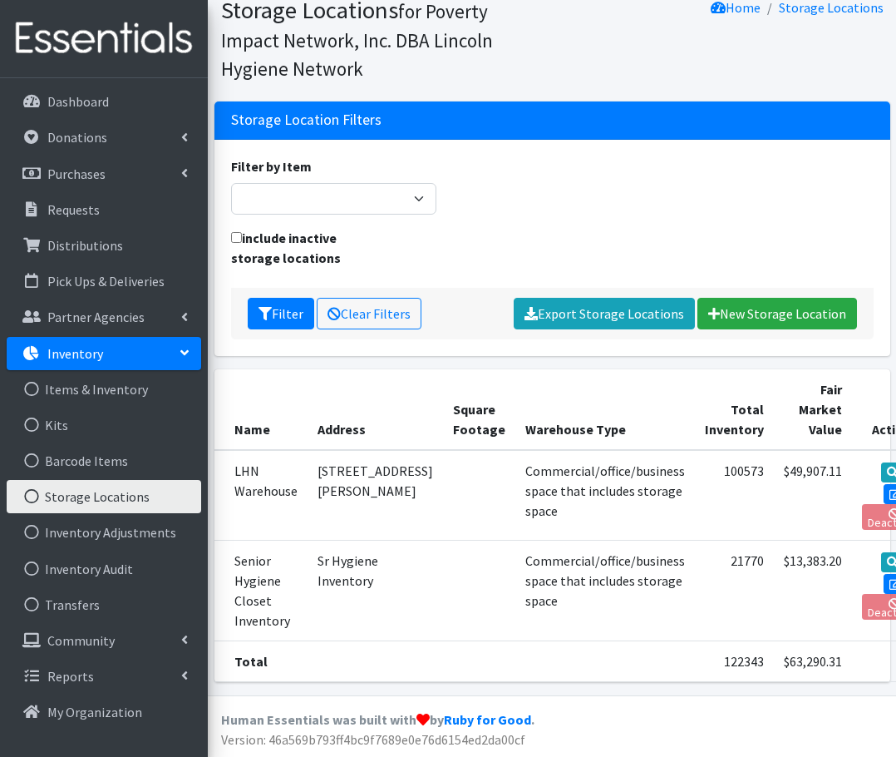
scroll to position [65, 0]
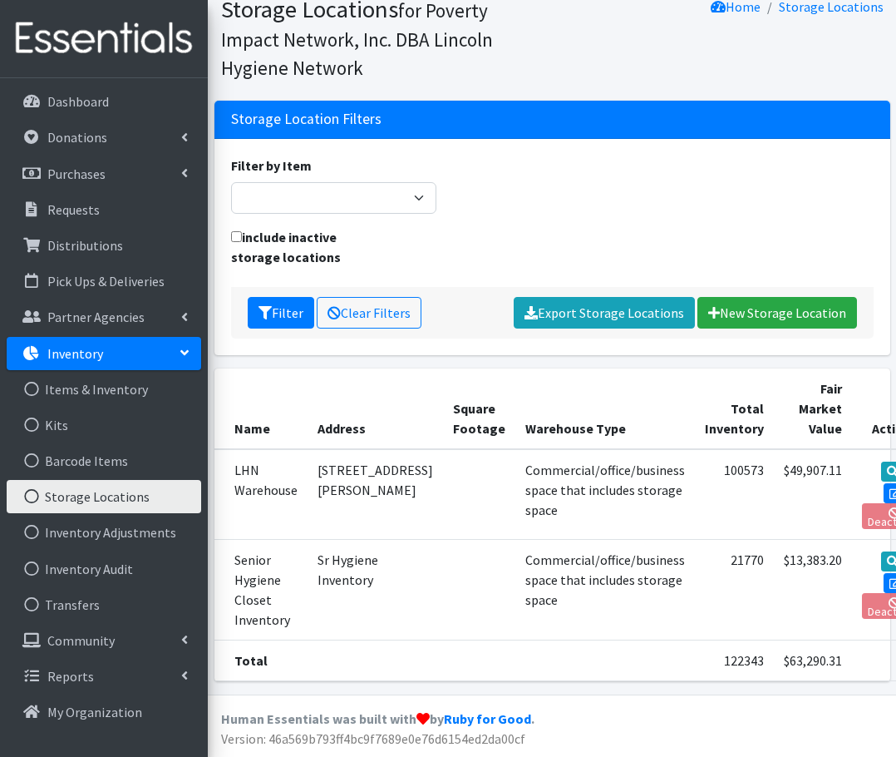
click at [654, 153] on div "Filter by Item Cleanse: Bar soap Cleanse: Laundry Detergent (store-packaged) Cl…" at bounding box center [553, 247] width 676 height 216
